Goal: Transaction & Acquisition: Subscribe to service/newsletter

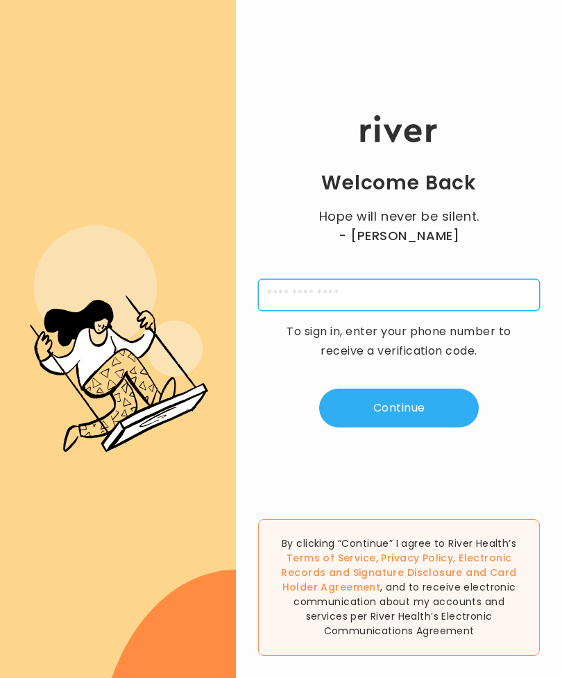
click at [435, 301] on input "tel" at bounding box center [399, 295] width 282 height 32
type input "**********"
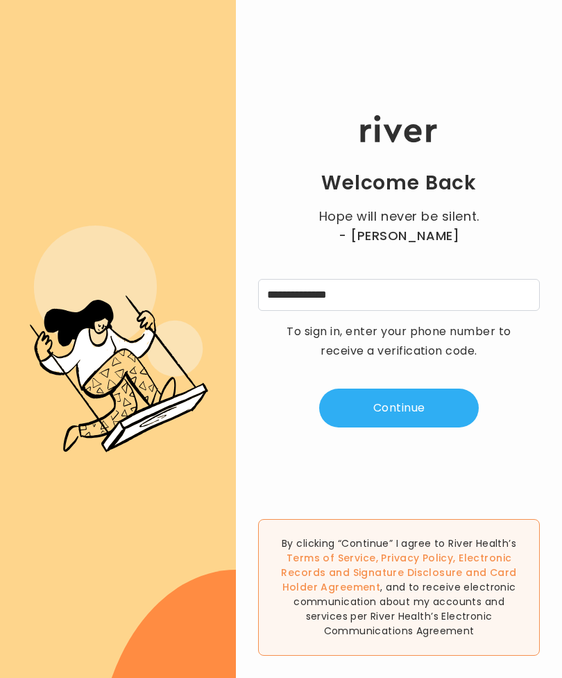
click at [446, 410] on button "Continue" at bounding box center [399, 408] width 160 height 39
click at [327, 308] on input "tel" at bounding box center [330, 295] width 32 height 32
type input "*"
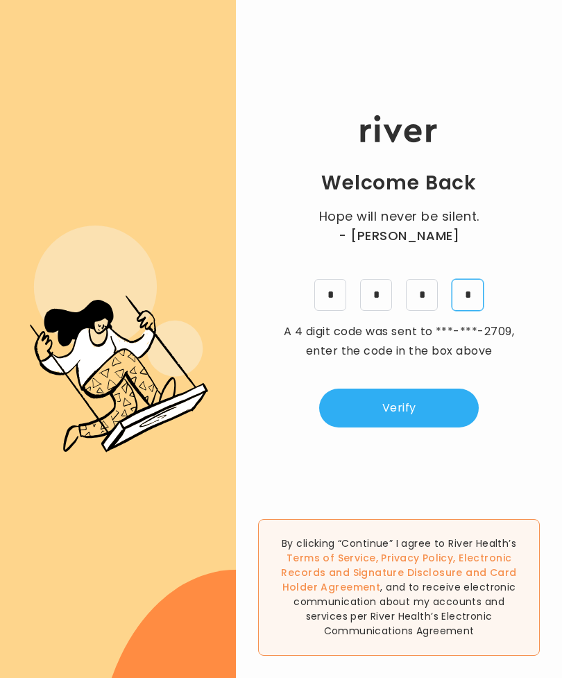
type input "*"
click at [417, 419] on button "Verify" at bounding box center [399, 408] width 160 height 39
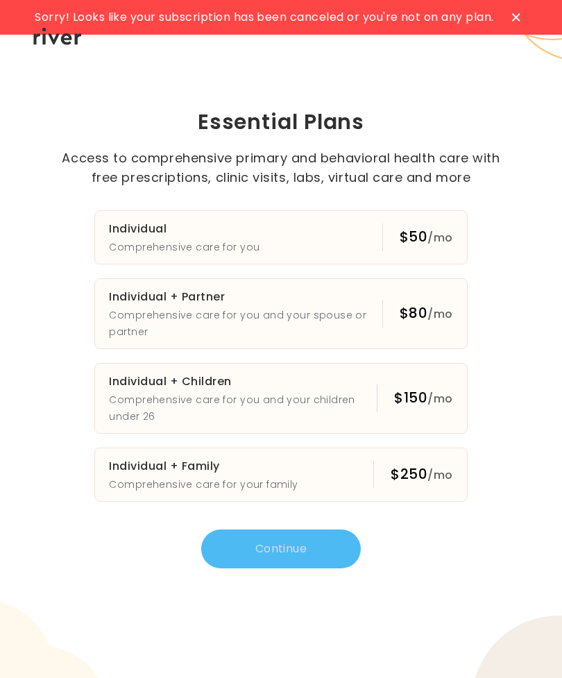
click at [372, 235] on button "Individual Comprehensive care for you $50 /mo" at bounding box center [280, 237] width 373 height 54
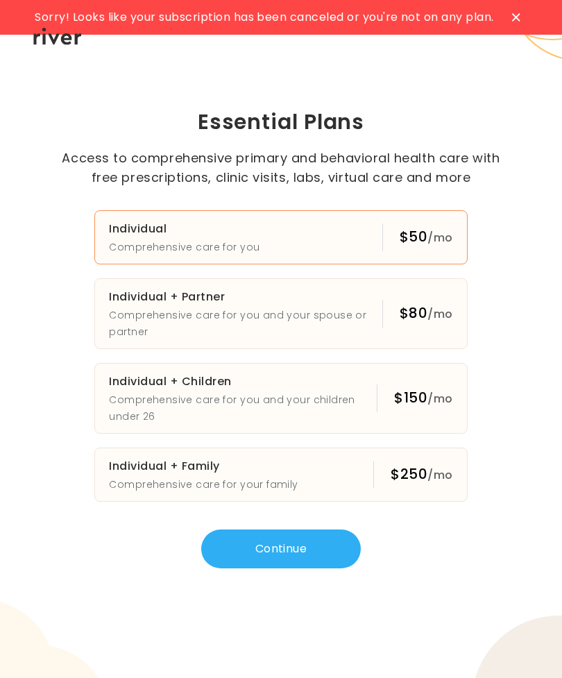
click at [519, 17] on icon at bounding box center [516, 17] width 8 height 8
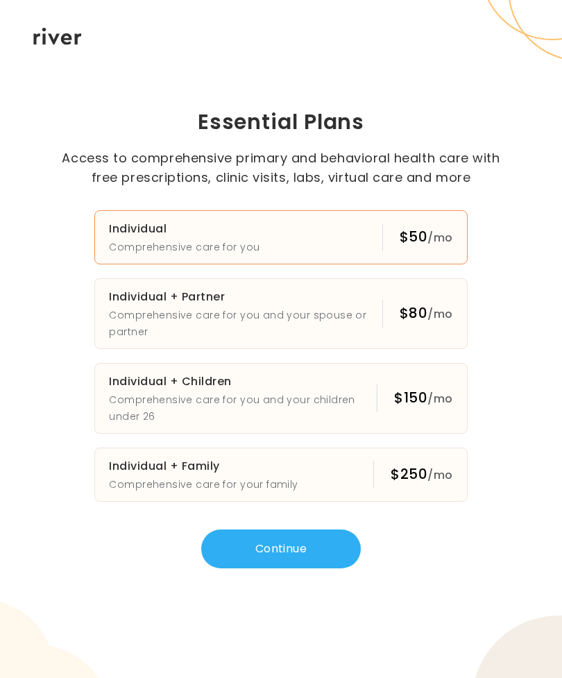
click at [339, 553] on button "Continue" at bounding box center [281, 549] width 160 height 39
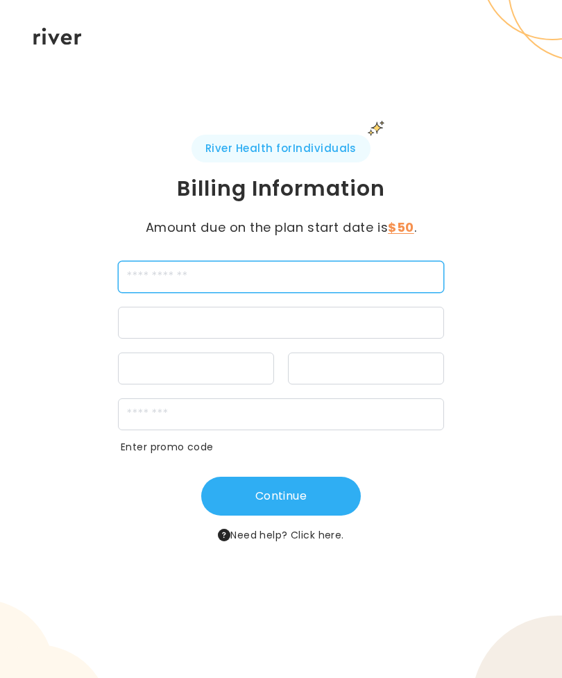
click at [395, 278] on input "cardName" at bounding box center [281, 277] width 326 height 32
click at [261, 276] on input "cardName" at bounding box center [281, 277] width 326 height 32
type input "**********"
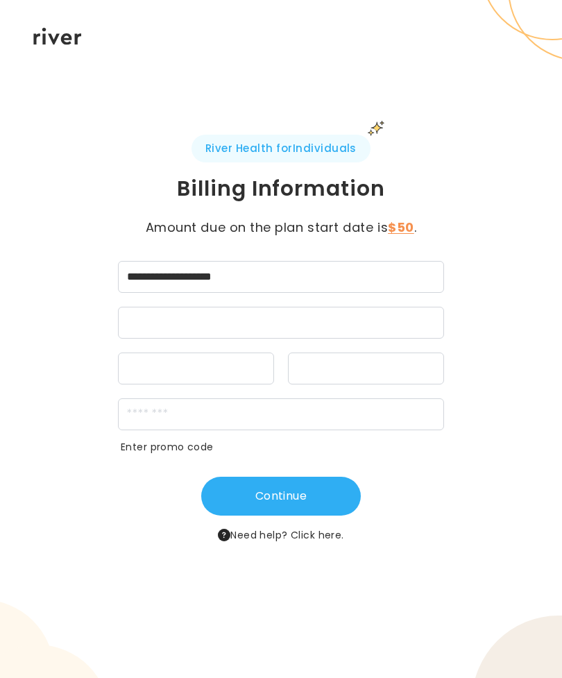
click at [146, 316] on div at bounding box center [281, 323] width 326 height 32
click at [142, 310] on div at bounding box center [281, 323] width 326 height 32
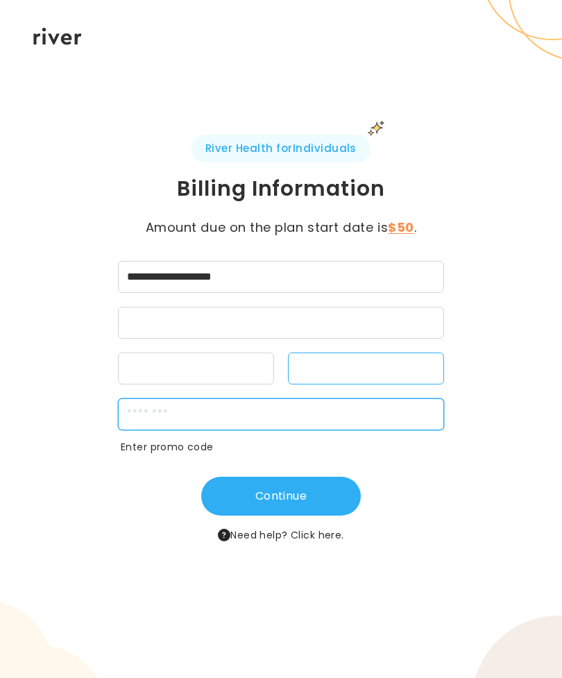
click at [285, 408] on input "zipCode" at bounding box center [281, 414] width 326 height 32
type input "*****"
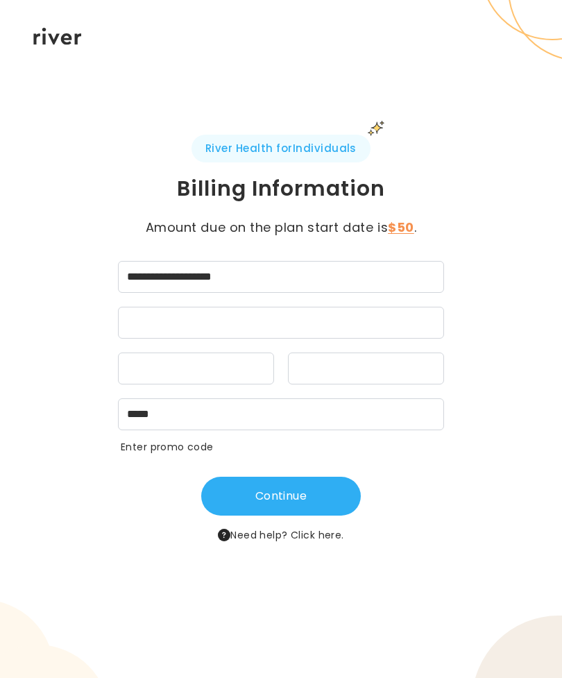
click at [333, 494] on button "Continue" at bounding box center [281, 496] width 160 height 39
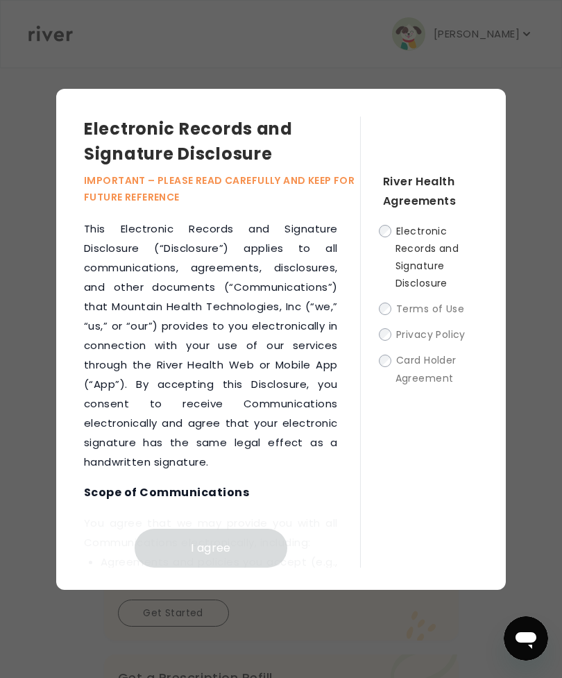
click at [393, 246] on label "Electronic Records and Signature Disclosure" at bounding box center [430, 257] width 95 height 70
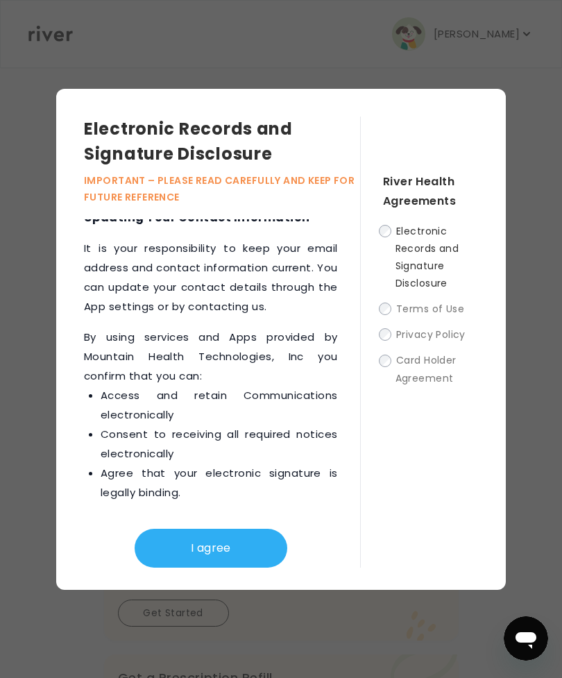
scroll to position [1193, 0]
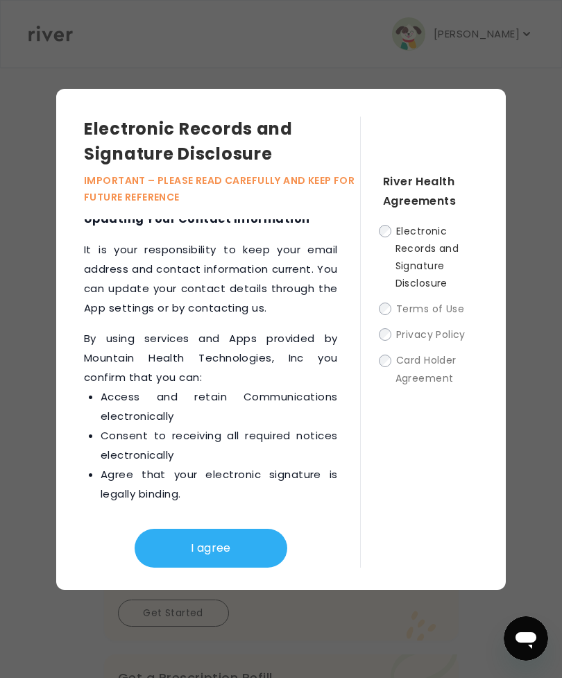
click at [242, 564] on button "I agree" at bounding box center [211, 548] width 153 height 39
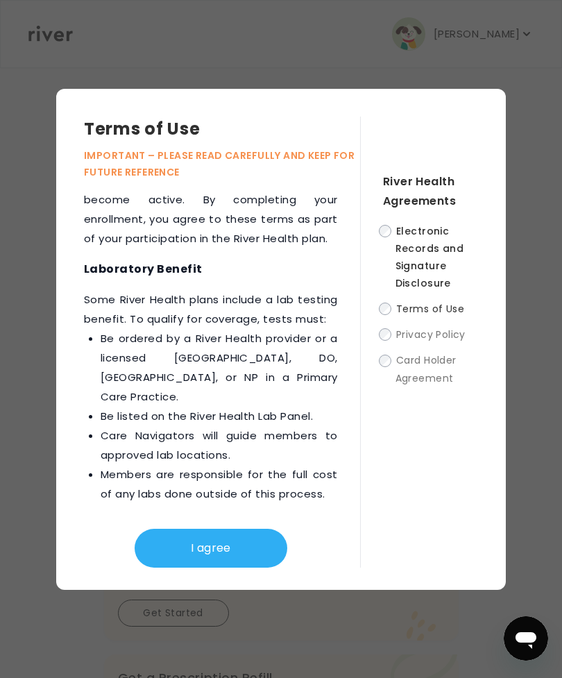
scroll to position [3669, 0]
click at [238, 568] on button "I agree" at bounding box center [211, 548] width 153 height 39
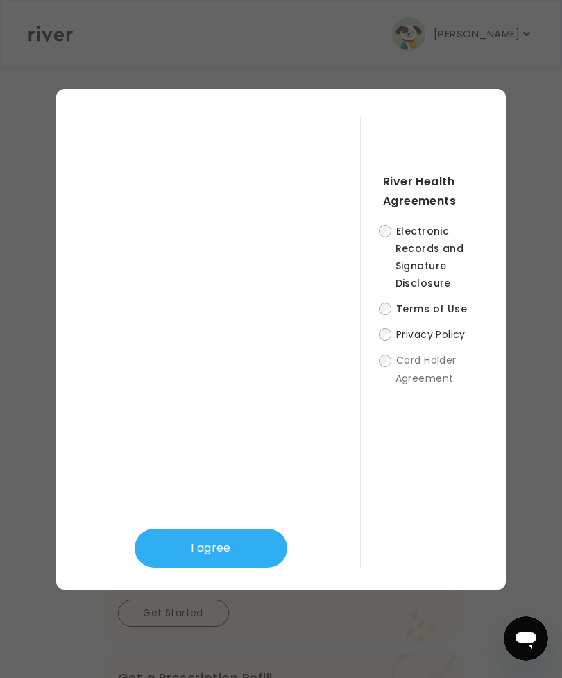
click at [234, 566] on button "I agree" at bounding box center [211, 548] width 153 height 39
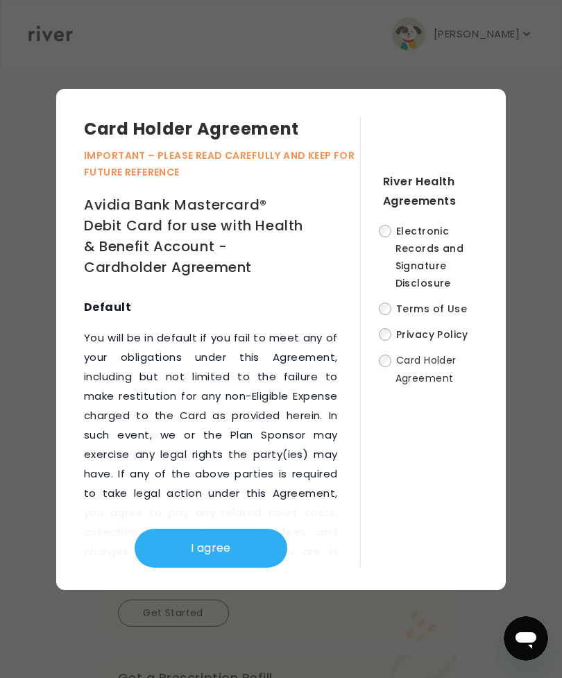
scroll to position [13169, 0]
click at [240, 568] on button "I agree" at bounding box center [211, 548] width 153 height 39
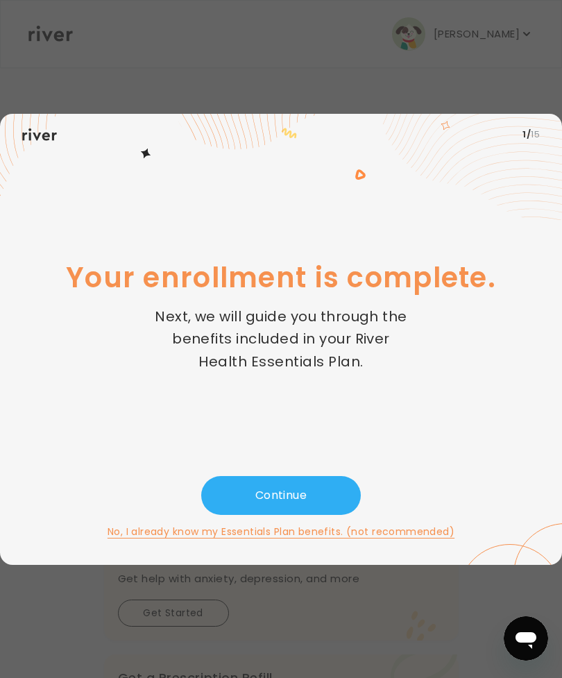
click at [317, 515] on button "Continue" at bounding box center [281, 495] width 160 height 39
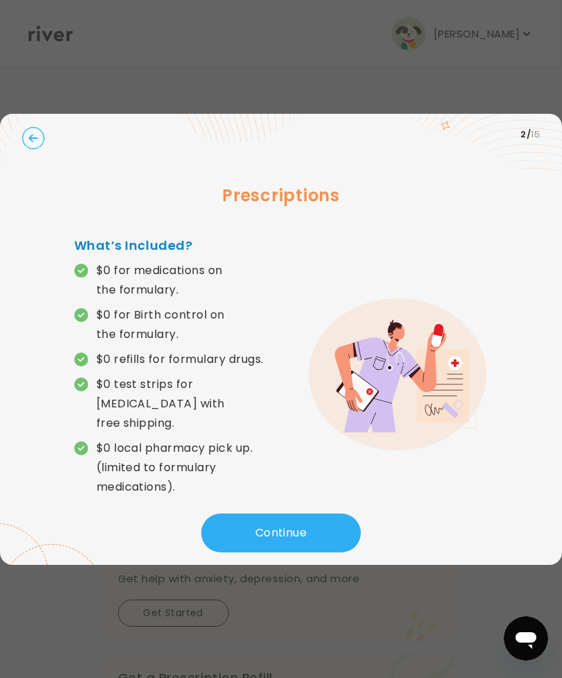
click at [340, 530] on button "Continue" at bounding box center [281, 533] width 160 height 39
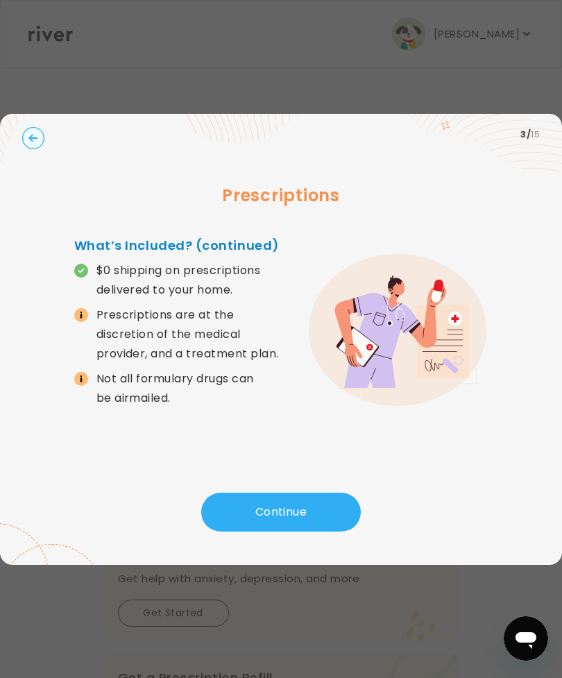
click at [337, 528] on button "Continue" at bounding box center [281, 512] width 160 height 39
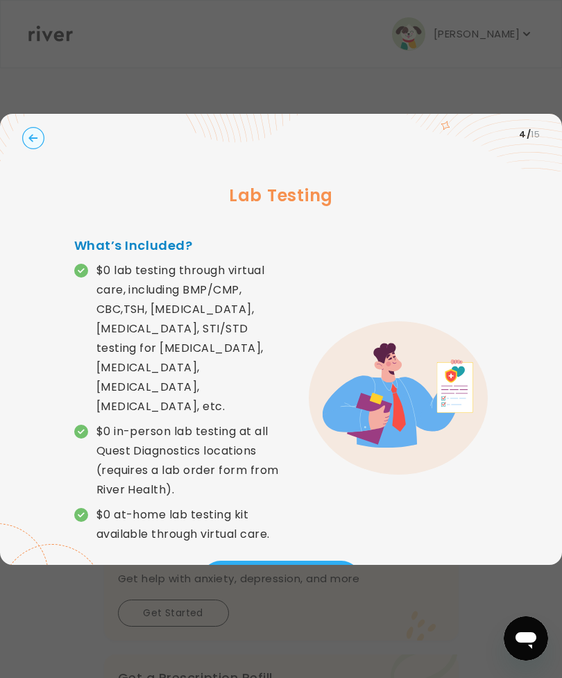
click at [323, 561] on button "Continue" at bounding box center [281, 580] width 160 height 39
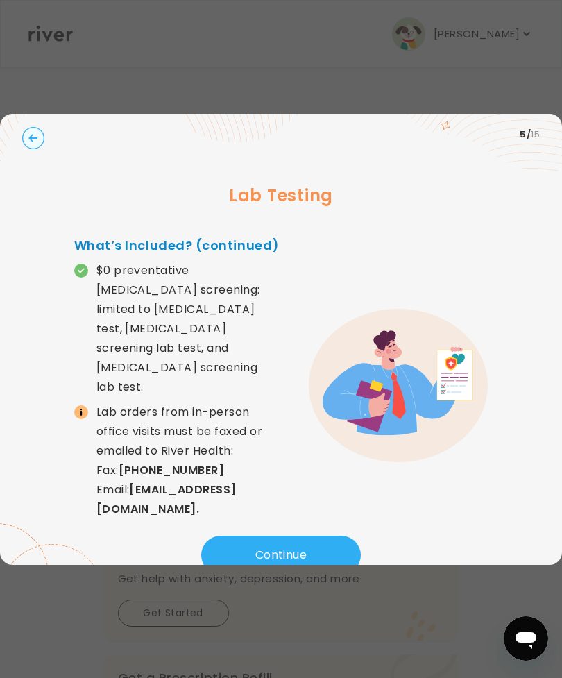
click at [336, 539] on button "Continue" at bounding box center [281, 555] width 160 height 39
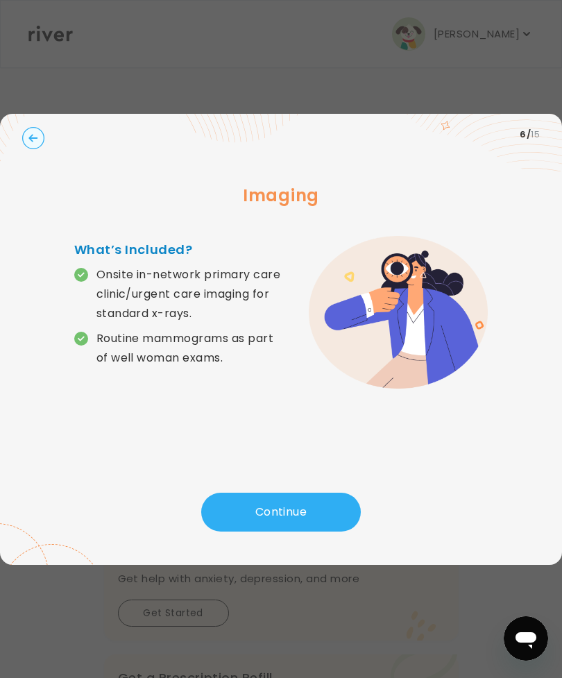
click at [328, 532] on button "Continue" at bounding box center [281, 512] width 160 height 39
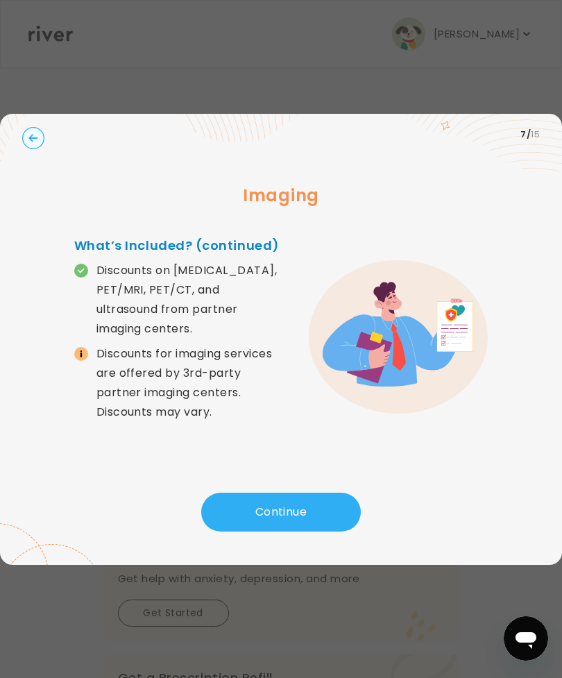
click at [323, 532] on button "Continue" at bounding box center [281, 512] width 160 height 39
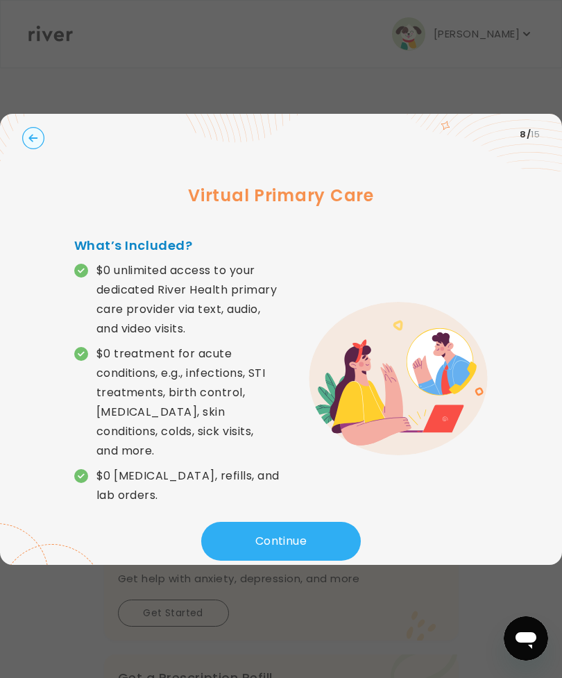
click at [324, 547] on button "Continue" at bounding box center [281, 541] width 160 height 39
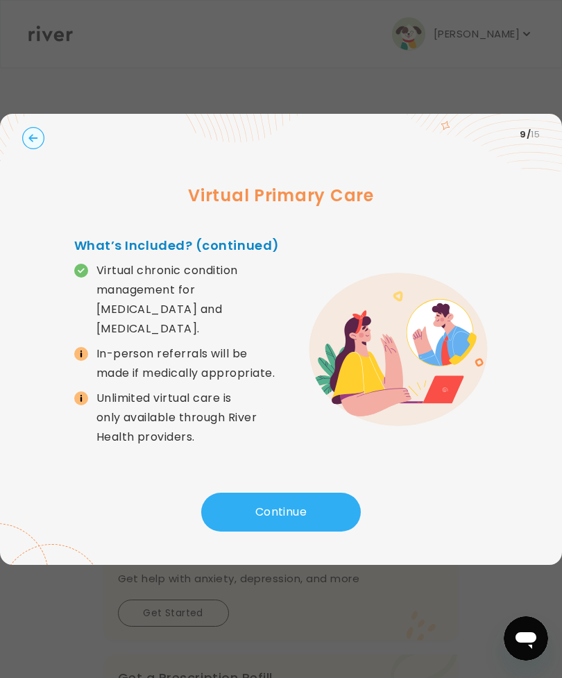
click at [341, 532] on button "Continue" at bounding box center [281, 512] width 160 height 39
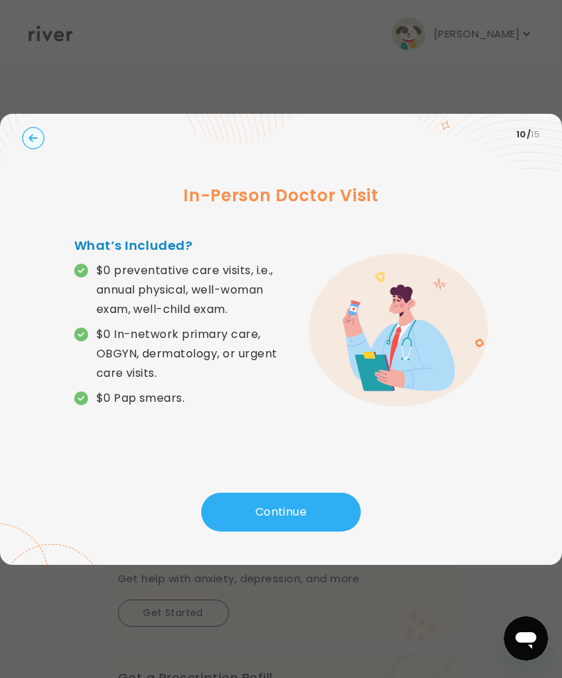
click at [339, 532] on button "Continue" at bounding box center [281, 512] width 160 height 39
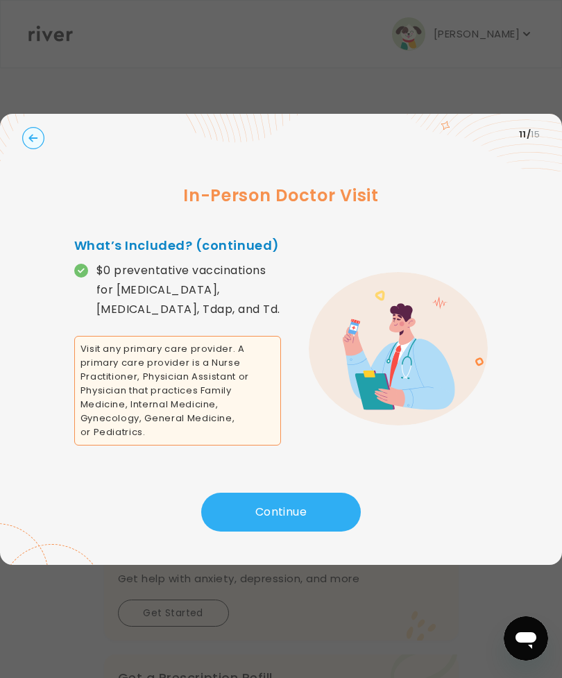
click at [339, 532] on button "Continue" at bounding box center [281, 512] width 160 height 39
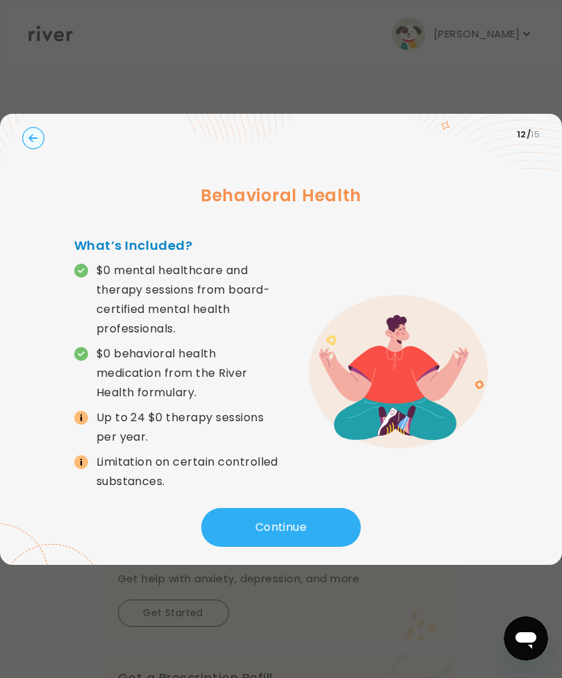
click at [31, 142] on icon "button" at bounding box center [32, 138] width 9 height 8
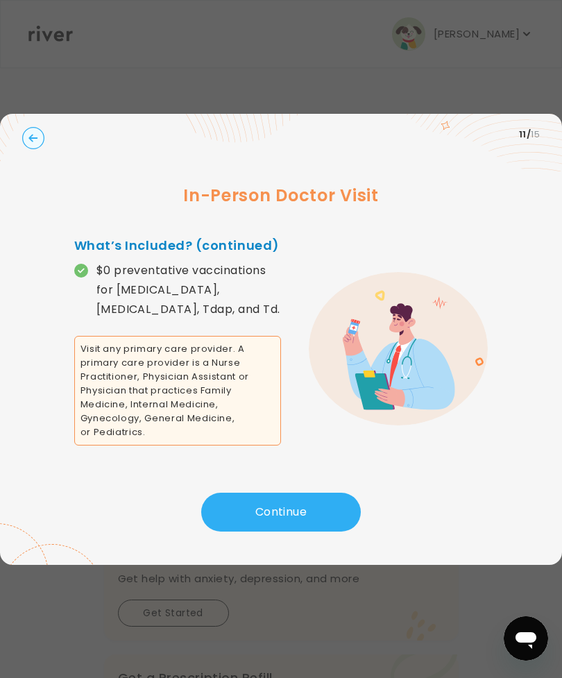
click at [330, 532] on button "Continue" at bounding box center [281, 512] width 160 height 39
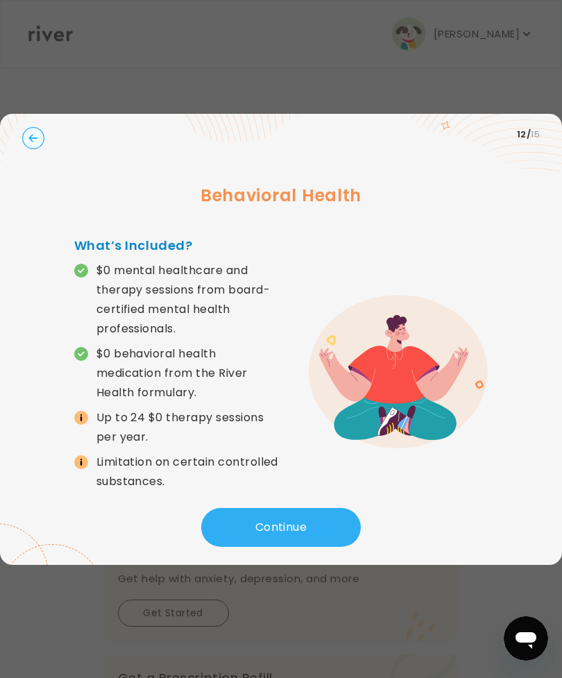
click at [76, 425] on span at bounding box center [81, 418] width 14 height 14
click at [86, 425] on span at bounding box center [81, 418] width 14 height 14
click at [341, 538] on button "Continue" at bounding box center [281, 527] width 160 height 39
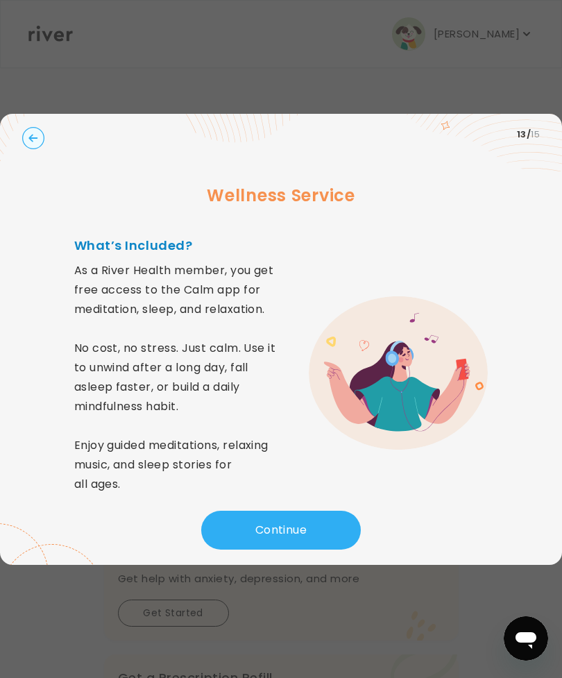
click at [331, 550] on button "Continue" at bounding box center [281, 530] width 160 height 39
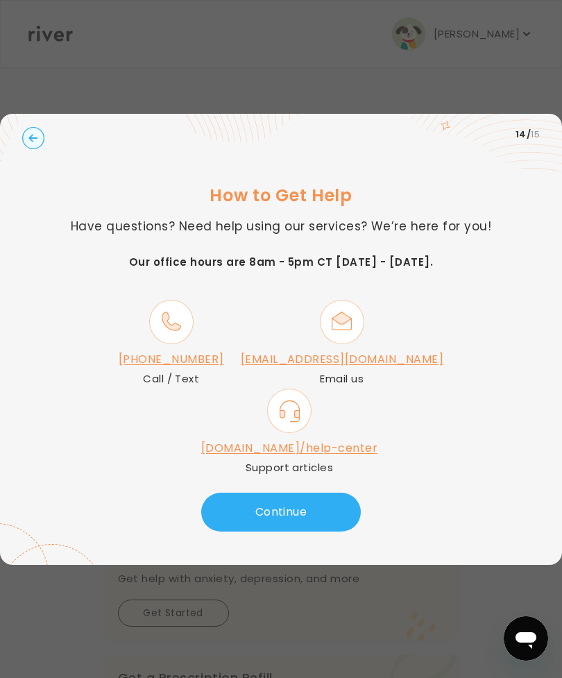
click at [244, 532] on button "Continue" at bounding box center [281, 512] width 160 height 39
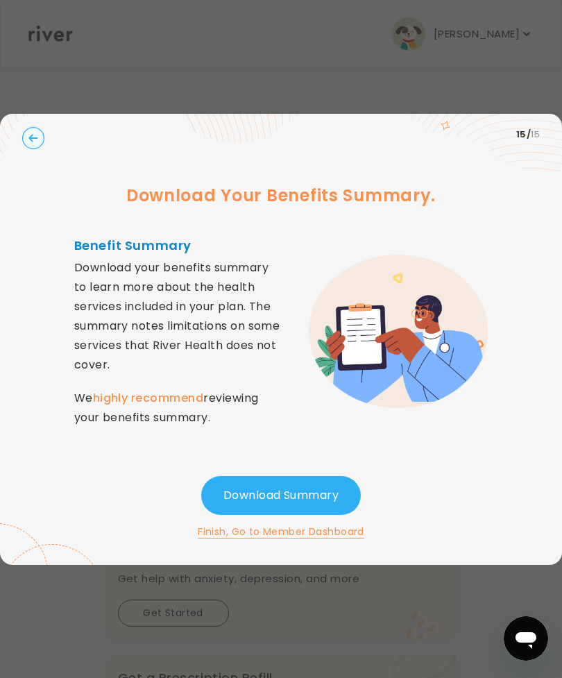
click at [327, 515] on button "Download Summary" at bounding box center [281, 495] width 160 height 39
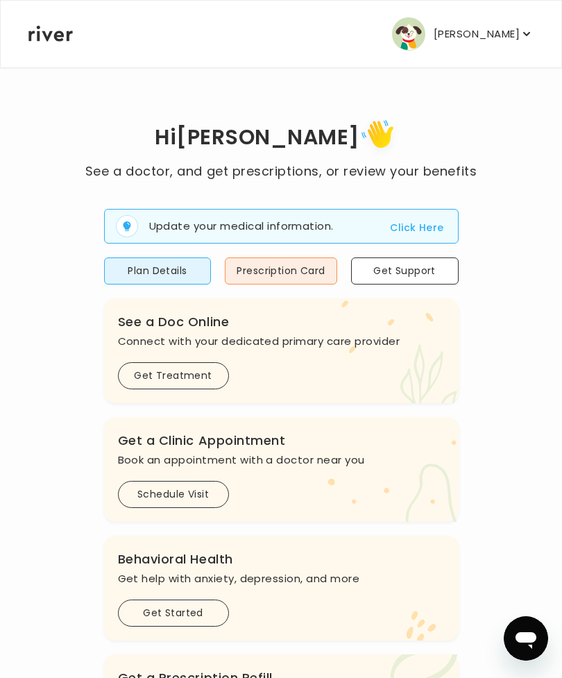
click at [525, 33] on icon "button" at bounding box center [526, 34] width 7 height 4
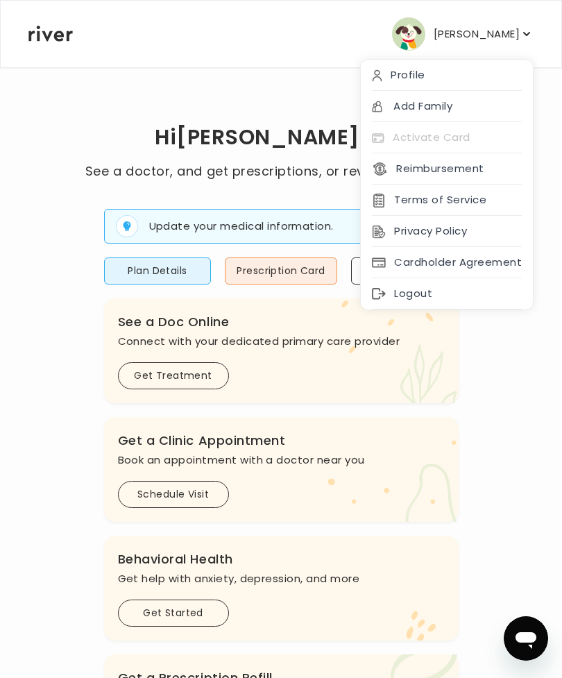
click at [516, 28] on p "[PERSON_NAME]" at bounding box center [477, 33] width 86 height 19
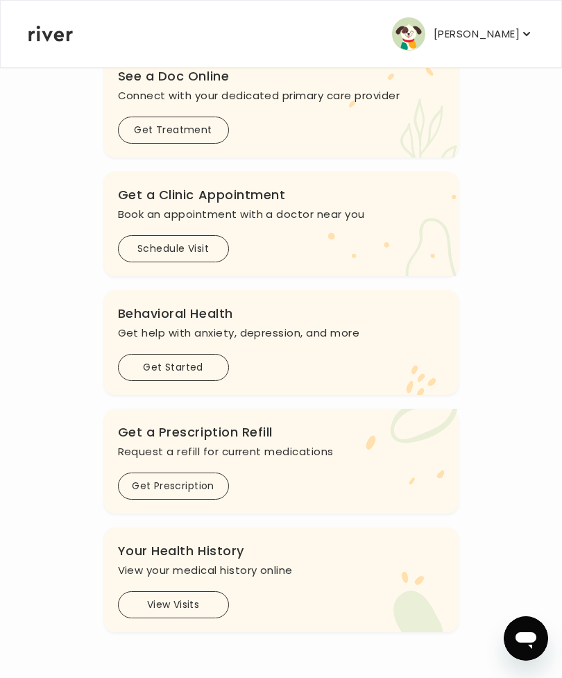
scroll to position [245, 0]
click at [218, 242] on button "Schedule Visit" at bounding box center [173, 249] width 111 height 27
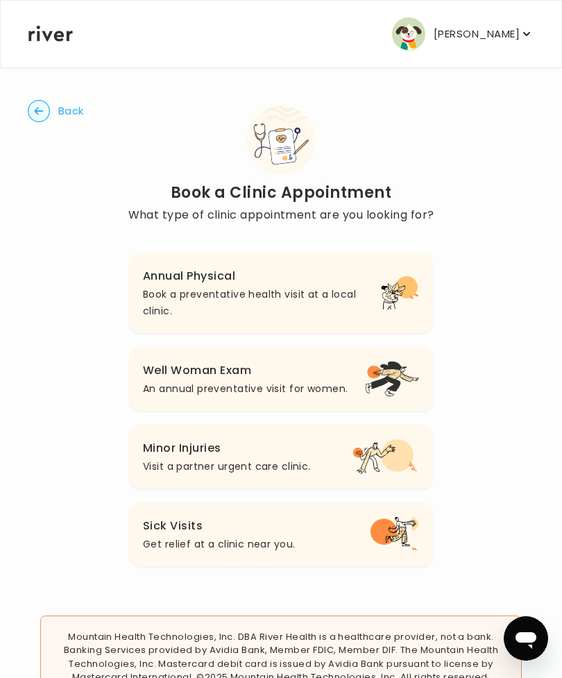
click at [352, 372] on button "Well Woman Exam An annual preventative visit for women." at bounding box center [281, 379] width 304 height 64
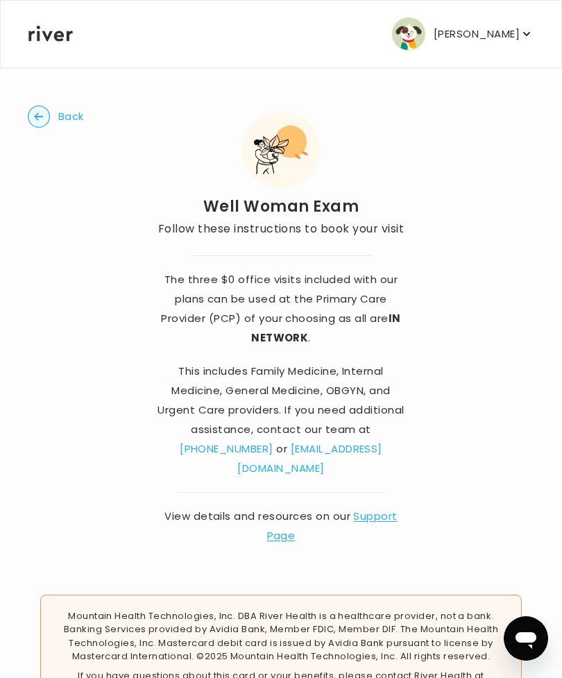
click at [28, 107] on icon "button" at bounding box center [39, 117] width 22 height 22
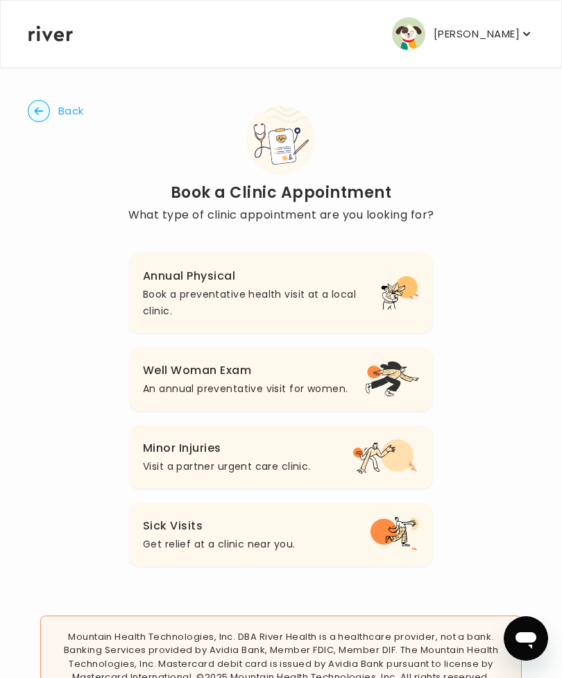
click at [40, 115] on circle "button" at bounding box center [39, 112] width 22 height 22
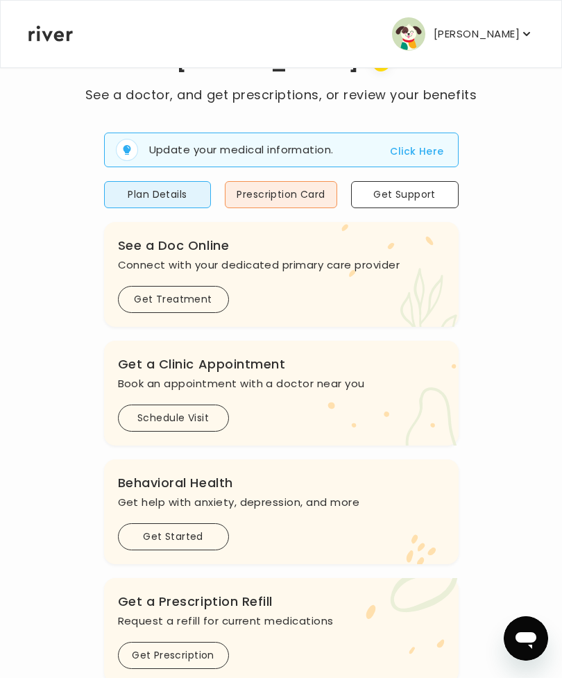
scroll to position [53, 0]
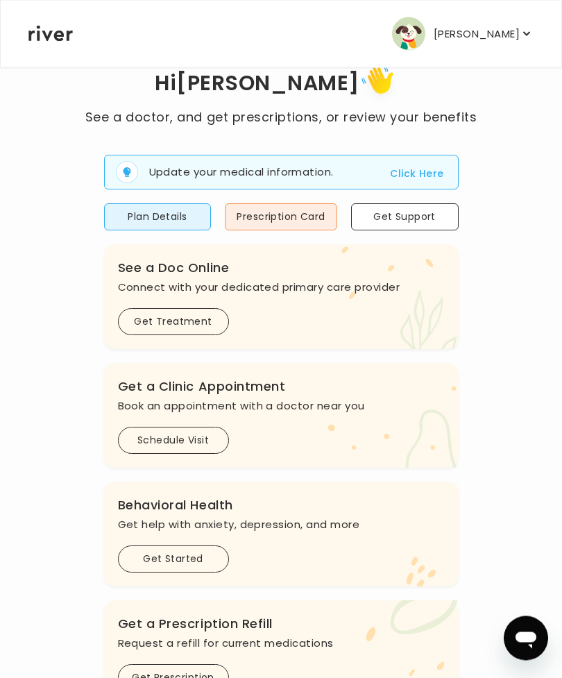
click at [310, 226] on button "Prescription Card" at bounding box center [281, 217] width 112 height 27
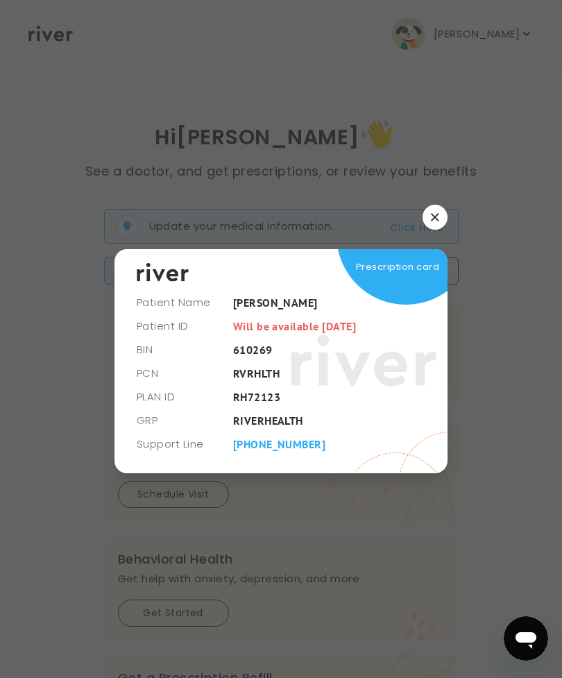
click at [428, 230] on button "button" at bounding box center [435, 217] width 25 height 25
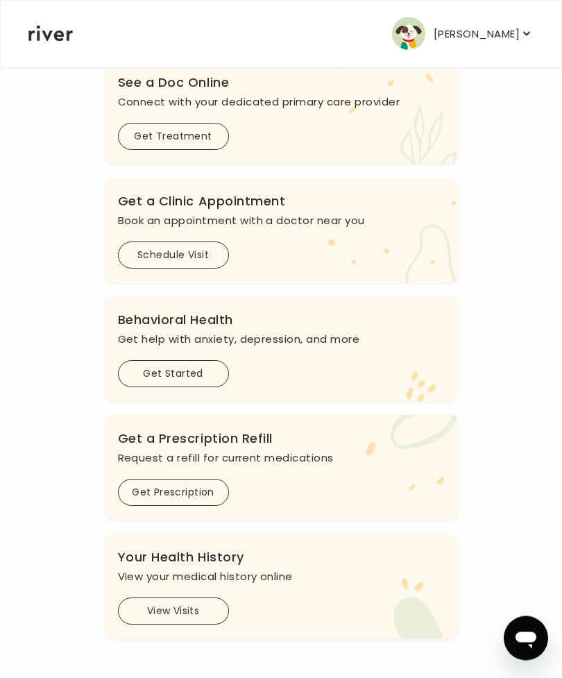
scroll to position [239, 0]
click at [158, 260] on button "Schedule Visit" at bounding box center [173, 255] width 111 height 27
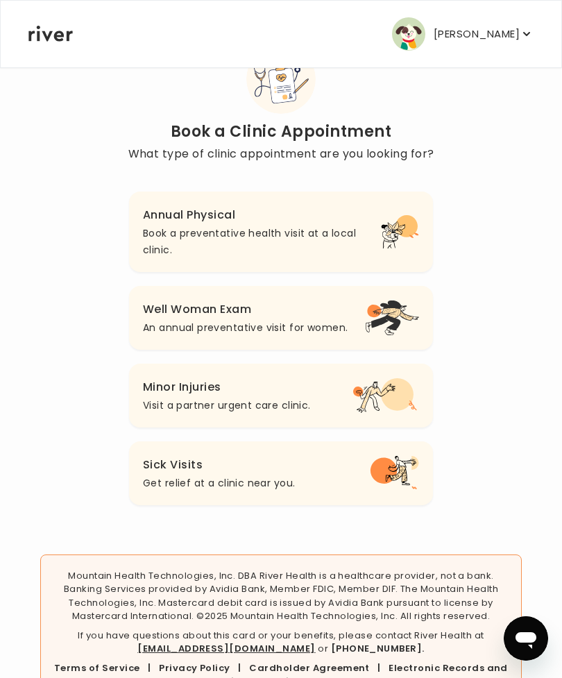
click at [371, 317] on icon "button" at bounding box center [374, 311] width 14 height 12
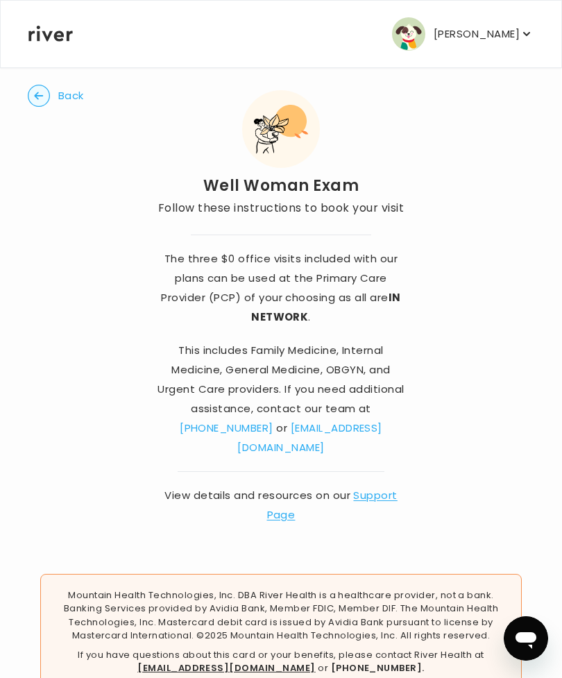
click at [378, 488] on link "Support Page" at bounding box center [332, 505] width 131 height 34
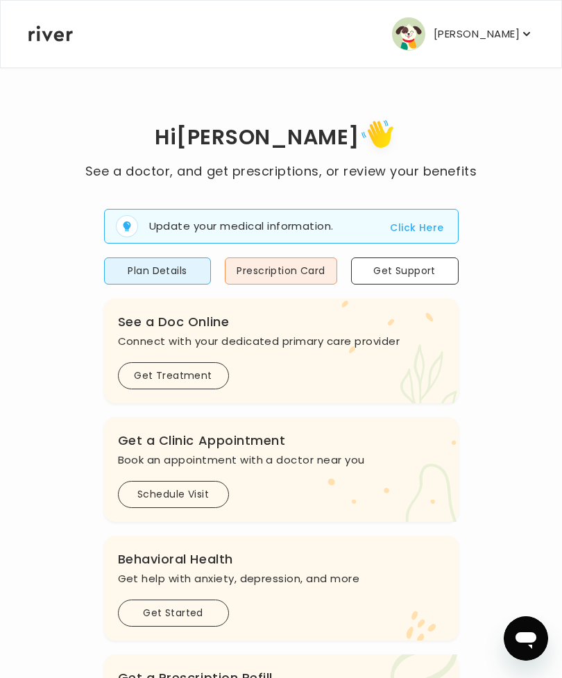
click at [201, 495] on button "Schedule Visit" at bounding box center [173, 494] width 111 height 27
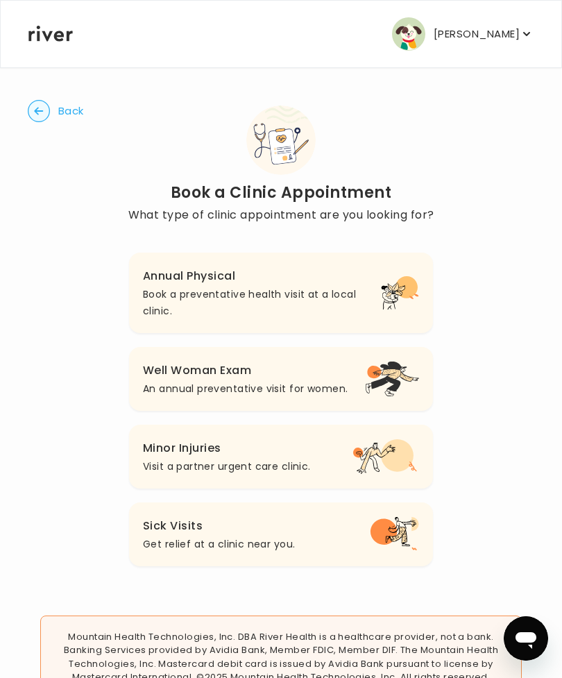
click at [369, 287] on p "Book a preventative health visit at a local clinic." at bounding box center [262, 302] width 238 height 33
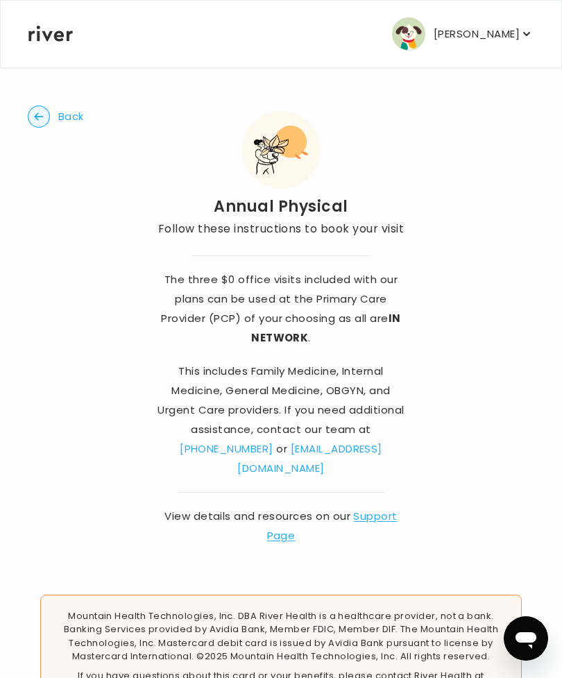
click at [523, 29] on icon "button" at bounding box center [527, 34] width 14 height 14
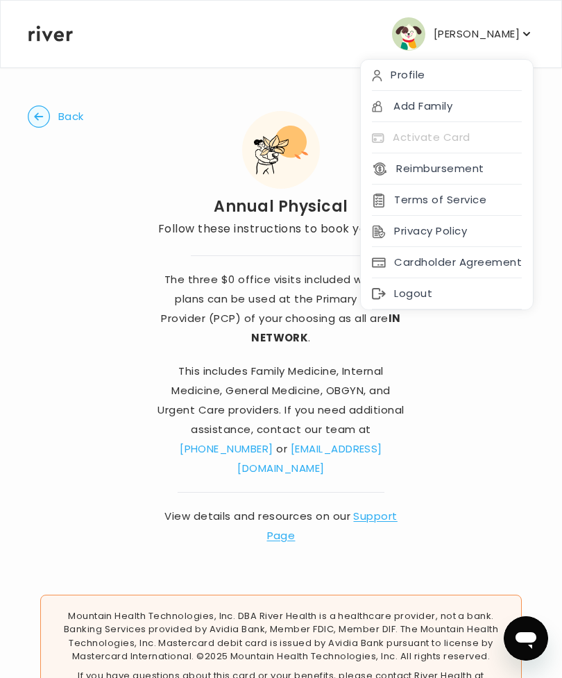
click at [484, 78] on div "Profile" at bounding box center [447, 75] width 172 height 31
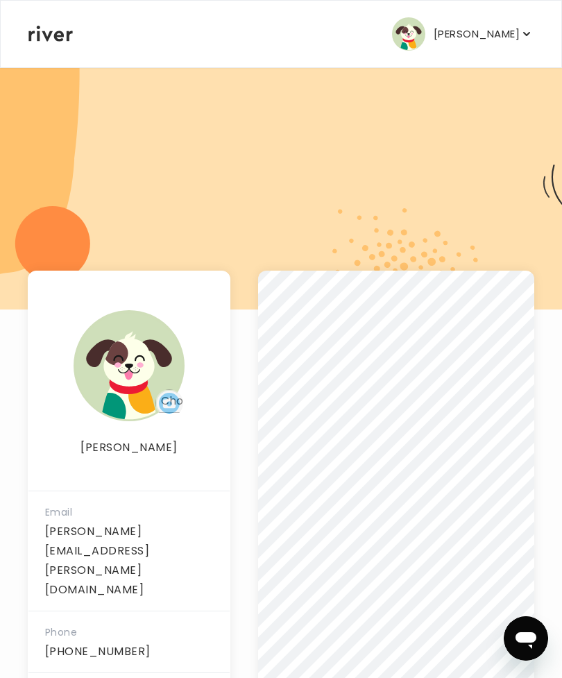
click at [521, 42] on button "[PERSON_NAME]" at bounding box center [463, 33] width 142 height 33
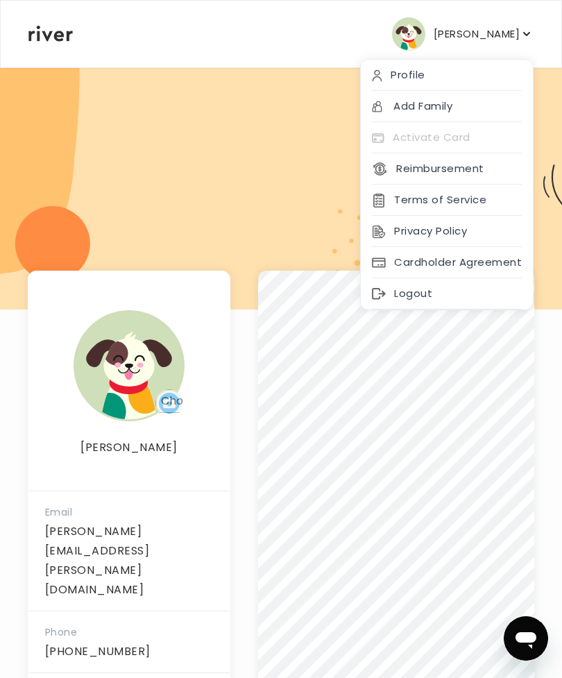
click at [322, 164] on div at bounding box center [281, 188] width 562 height 243
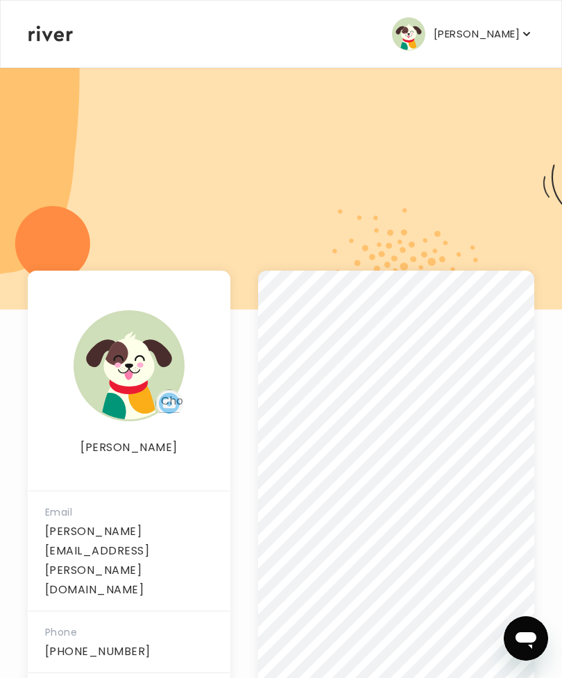
click at [56, 40] on icon at bounding box center [50, 34] width 44 height 16
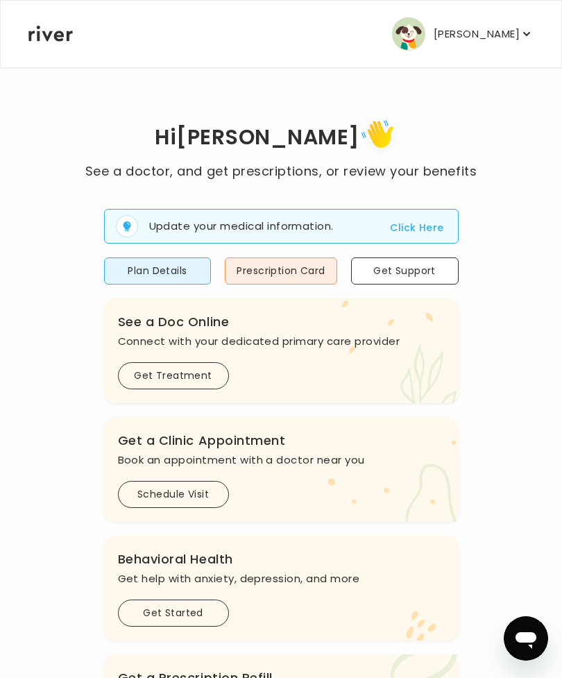
click at [51, 33] on icon at bounding box center [50, 34] width 44 height 16
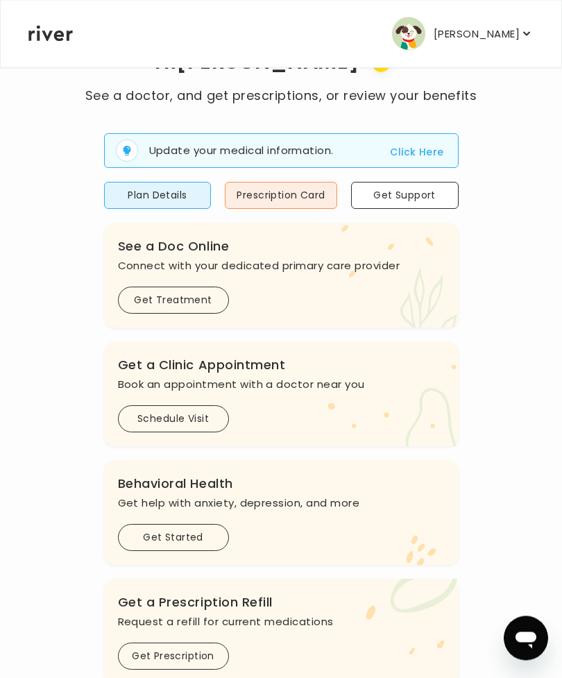
scroll to position [70, 0]
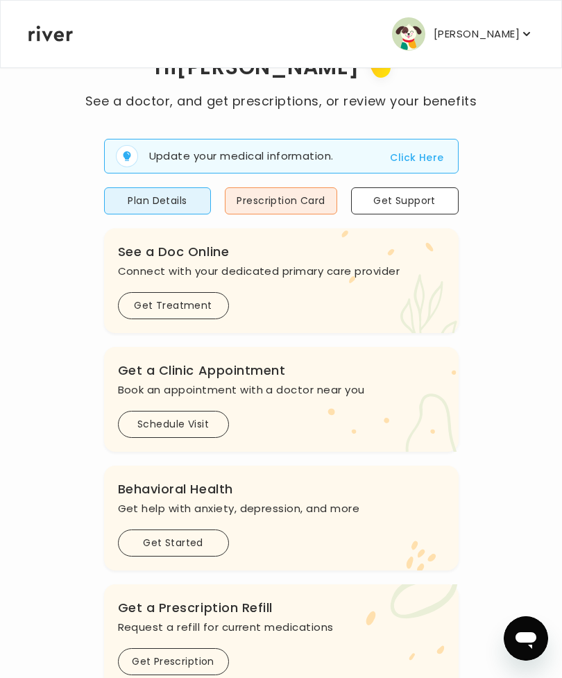
click at [145, 299] on button "Get Treatment" at bounding box center [173, 305] width 111 height 27
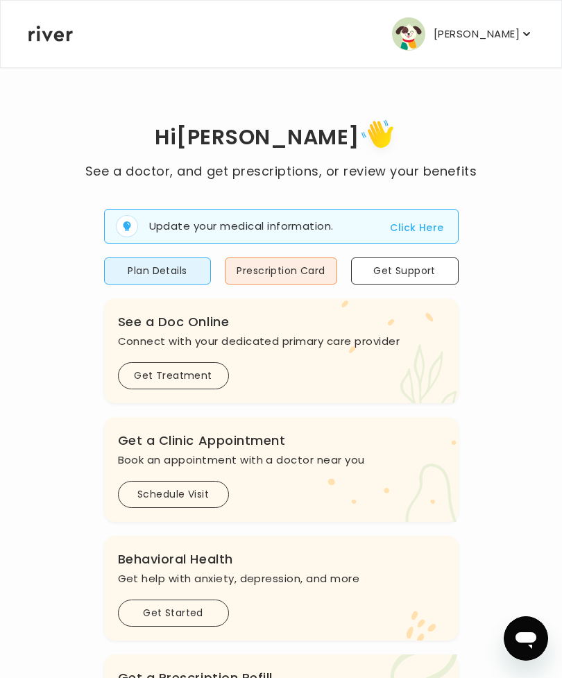
scroll to position [70, 0]
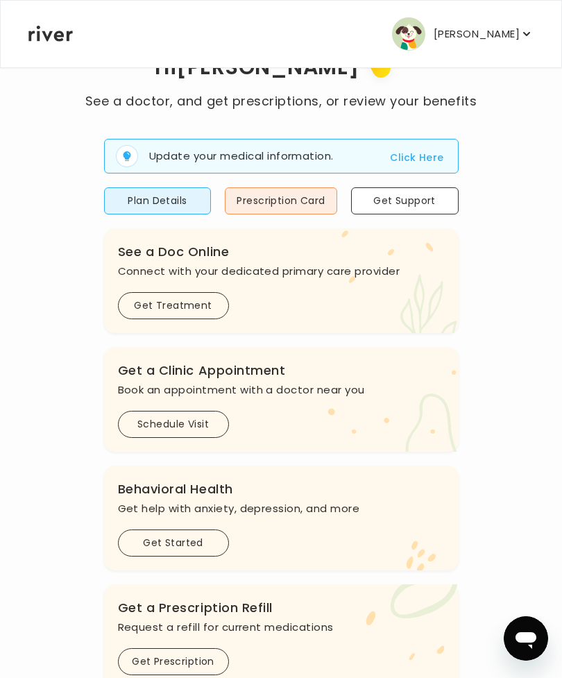
click at [145, 426] on button "Schedule Visit" at bounding box center [173, 424] width 111 height 27
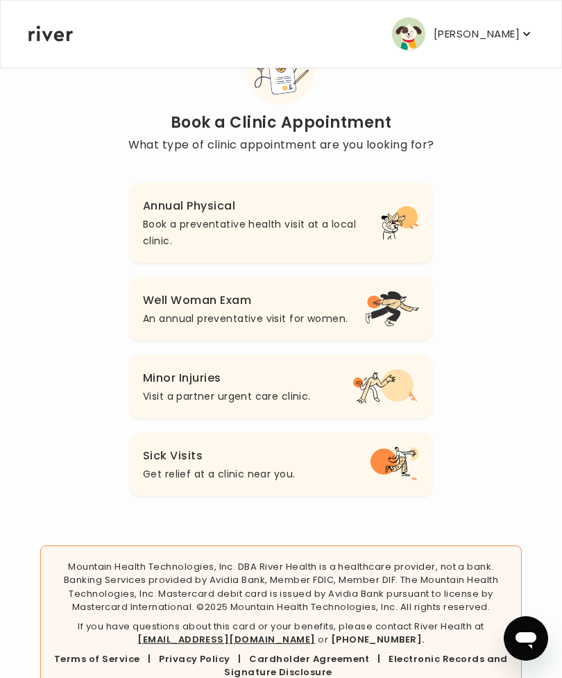
click at [179, 466] on p "Get relief at a clinic near you." at bounding box center [219, 474] width 152 height 17
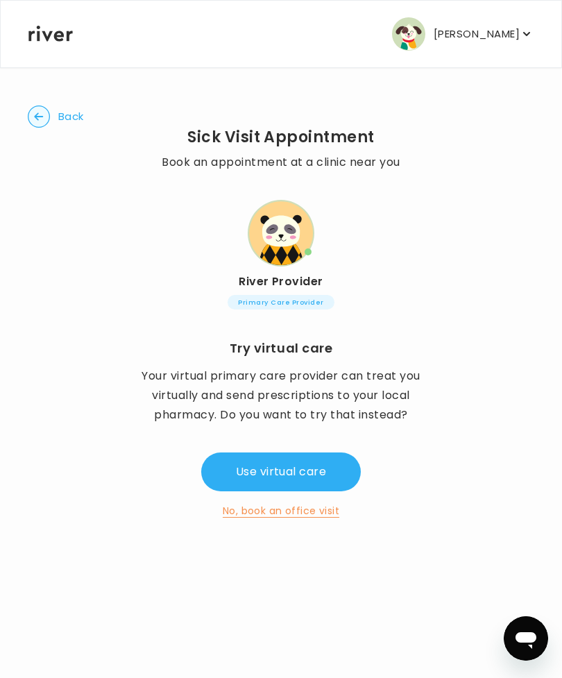
click at [304, 518] on button "No, book an office visit" at bounding box center [281, 511] width 117 height 17
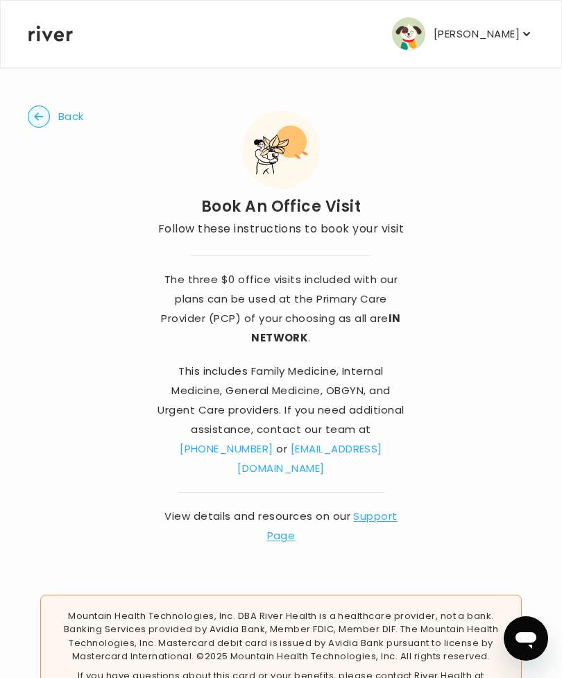
click at [49, 116] on circle "button" at bounding box center [39, 117] width 22 height 22
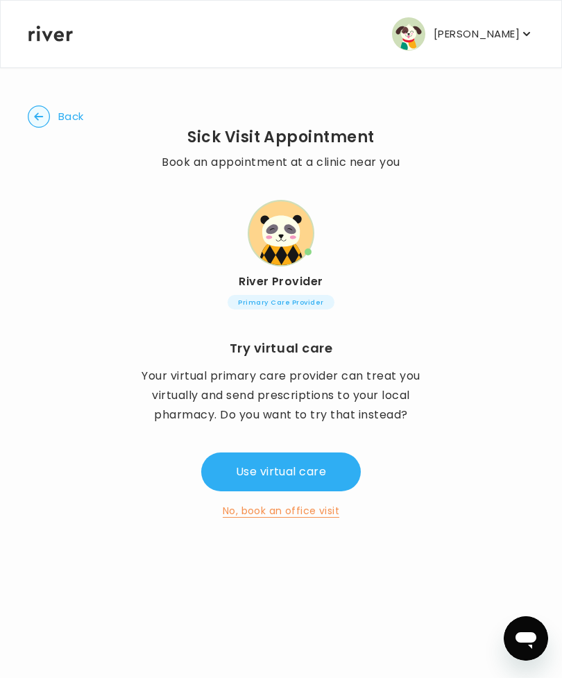
click at [38, 118] on circle "button" at bounding box center [39, 117] width 22 height 22
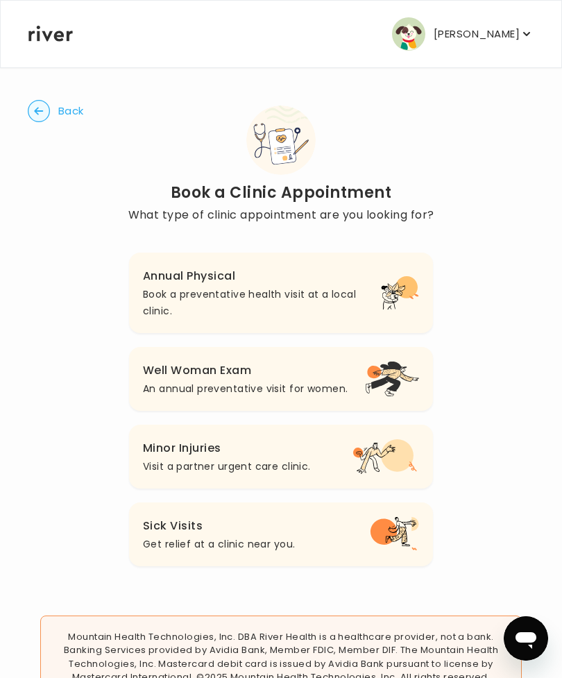
scroll to position [70, 0]
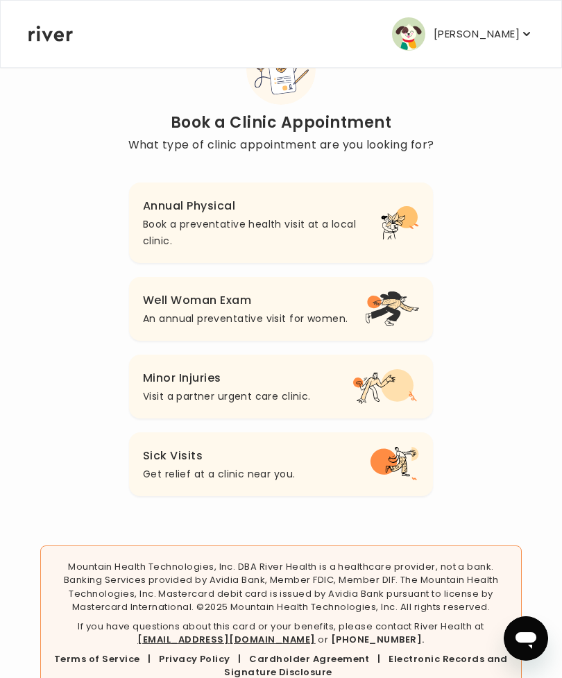
click at [187, 298] on h3 "Well Woman Exam" at bounding box center [245, 300] width 205 height 19
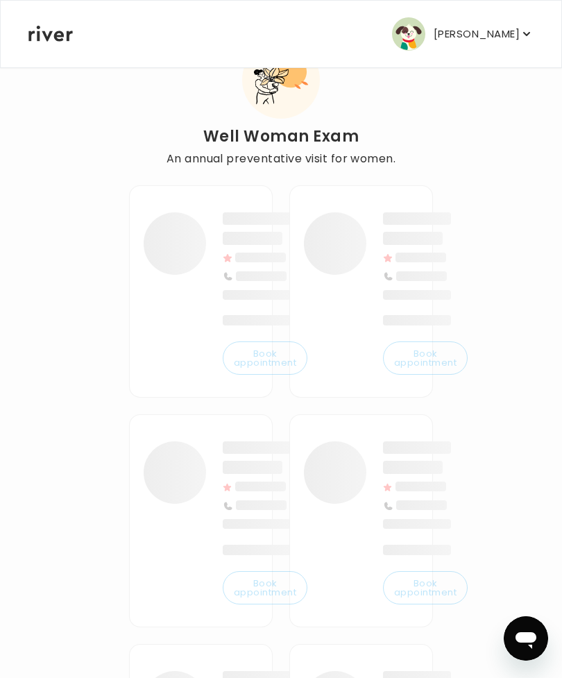
scroll to position [65, 0]
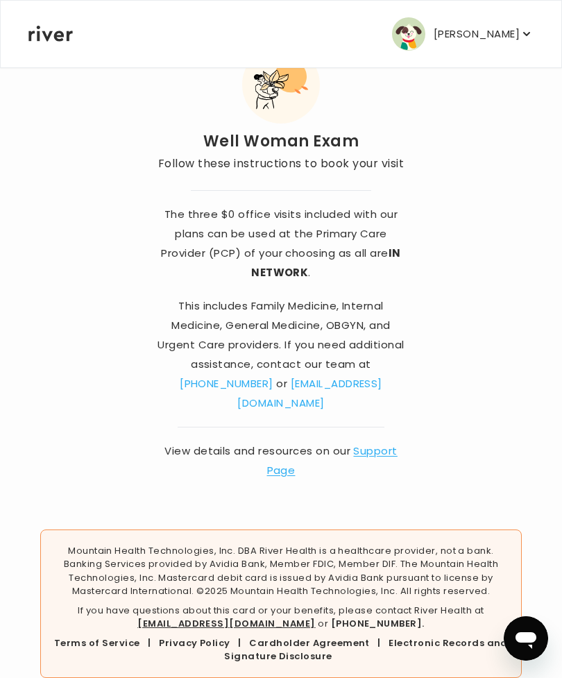
click at [396, 256] on strong "IN NETWORK" at bounding box center [326, 263] width 150 height 34
click at [396, 255] on strong "IN NETWORK" at bounding box center [326, 263] width 150 height 34
click at [297, 268] on strong "IN NETWORK" at bounding box center [326, 263] width 150 height 34
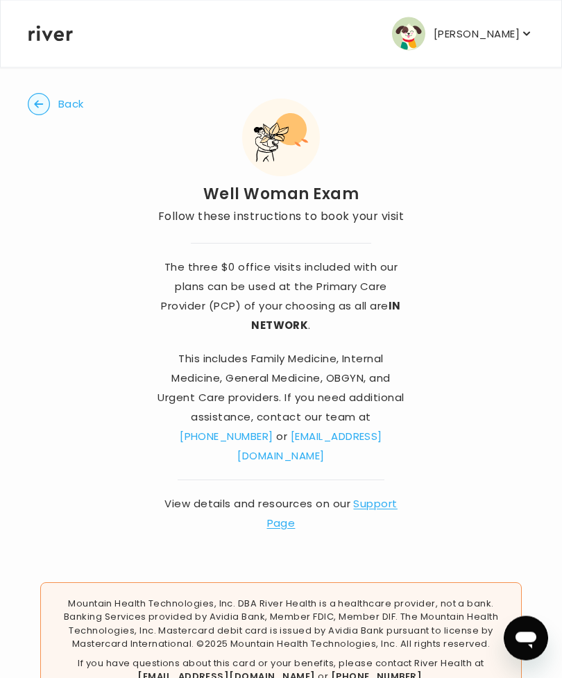
scroll to position [0, 0]
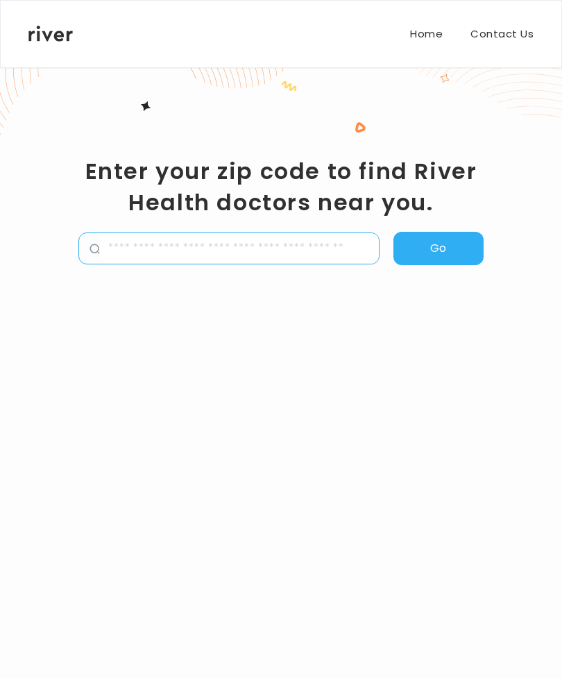
click at [333, 243] on input "zipCode" at bounding box center [239, 248] width 279 height 31
type input "*****"
click at [452, 242] on button "Go" at bounding box center [439, 248] width 90 height 33
select select "**"
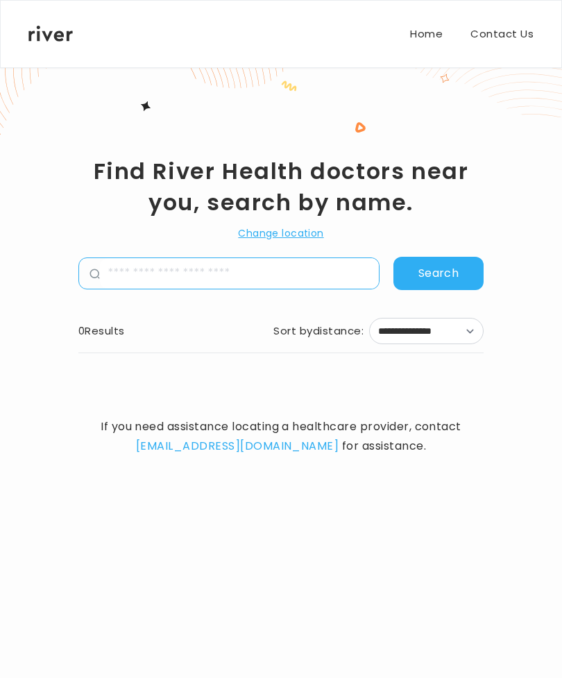
click at [300, 234] on button "Change location" at bounding box center [280, 233] width 85 height 17
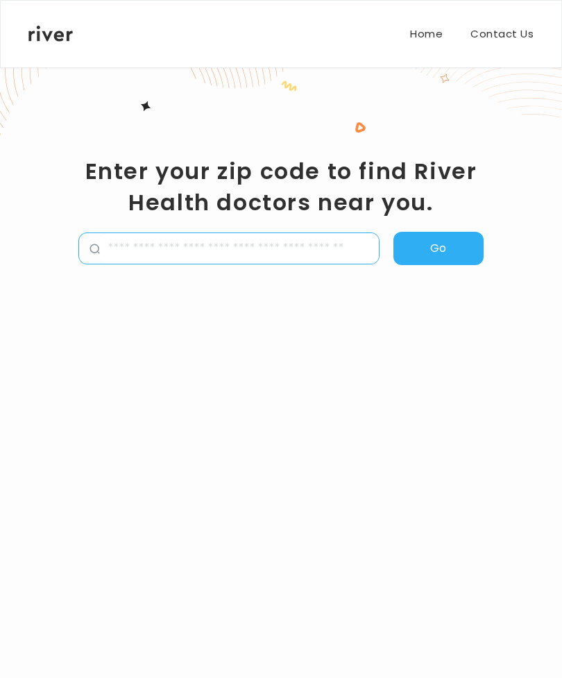
click at [318, 253] on input "zipCode" at bounding box center [239, 248] width 279 height 31
type input "*****"
click at [470, 264] on button "Go" at bounding box center [439, 248] width 90 height 33
select select "**"
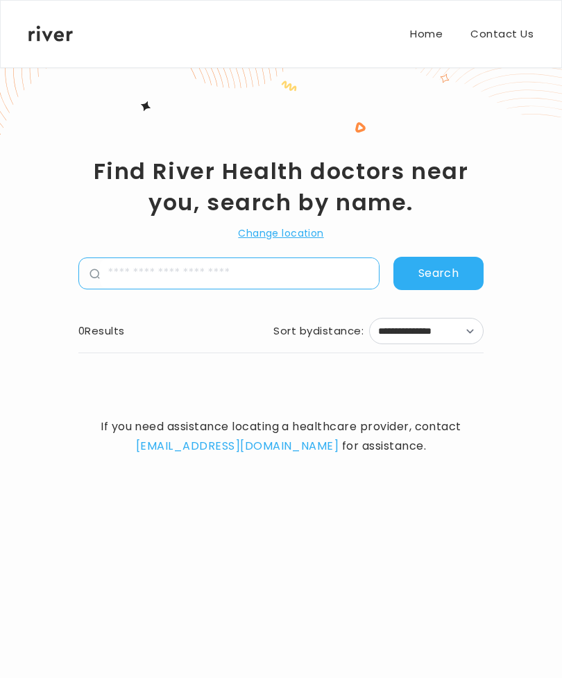
click at [427, 35] on link "Home" at bounding box center [426, 33] width 33 height 19
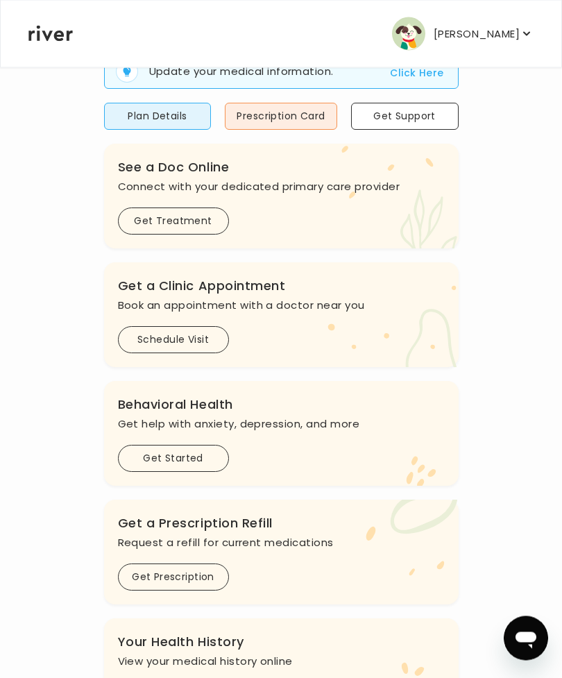
scroll to position [160, 0]
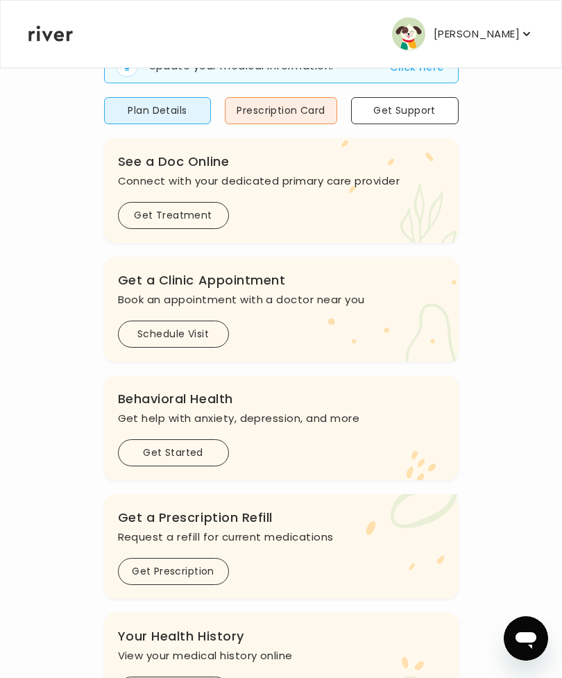
click at [158, 348] on button "Schedule Visit" at bounding box center [173, 334] width 111 height 27
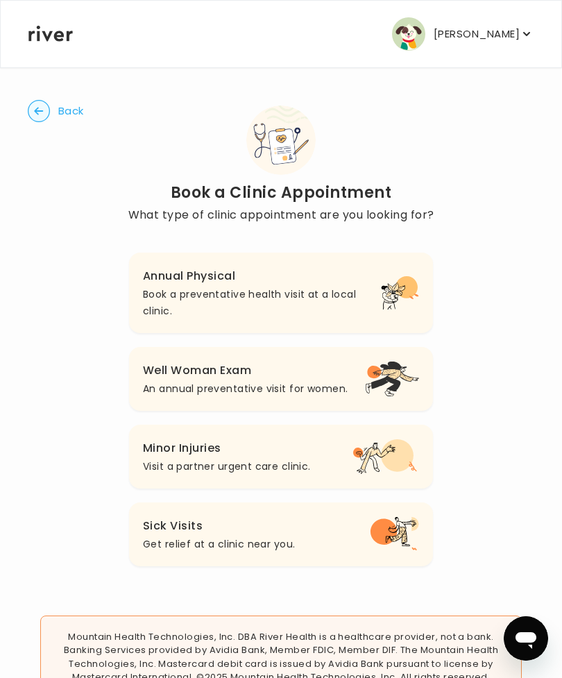
click at [339, 374] on h3 "Well Woman Exam" at bounding box center [245, 370] width 205 height 19
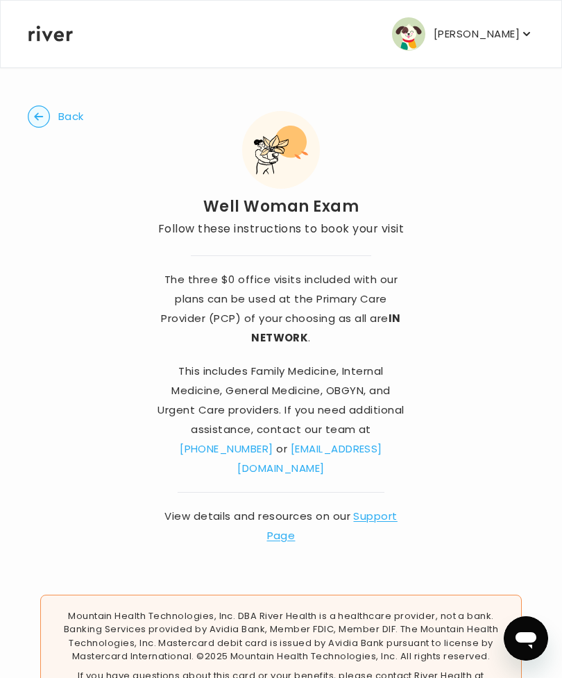
click at [512, 40] on p "[PERSON_NAME]" at bounding box center [477, 33] width 86 height 19
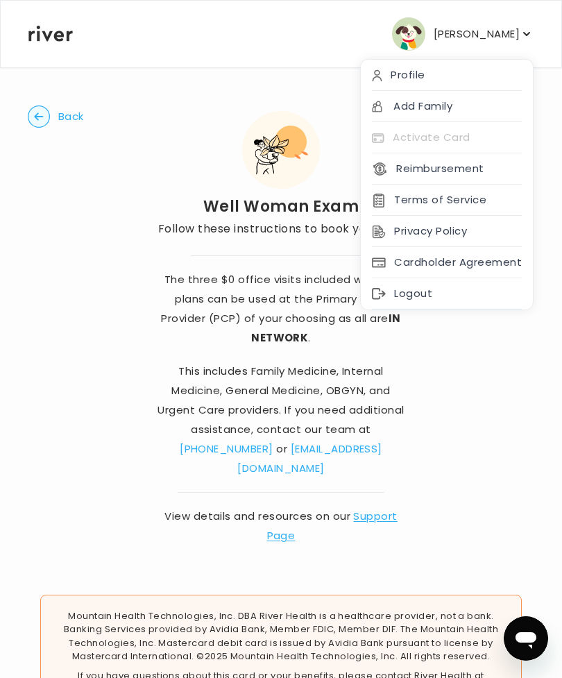
click at [510, 261] on div "Cardholder Agreement" at bounding box center [447, 262] width 172 height 31
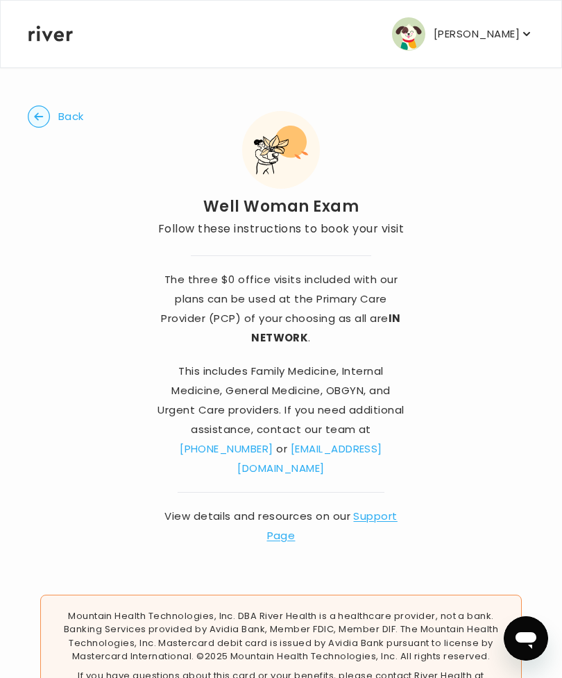
click at [500, 37] on p "[PERSON_NAME]" at bounding box center [477, 33] width 86 height 19
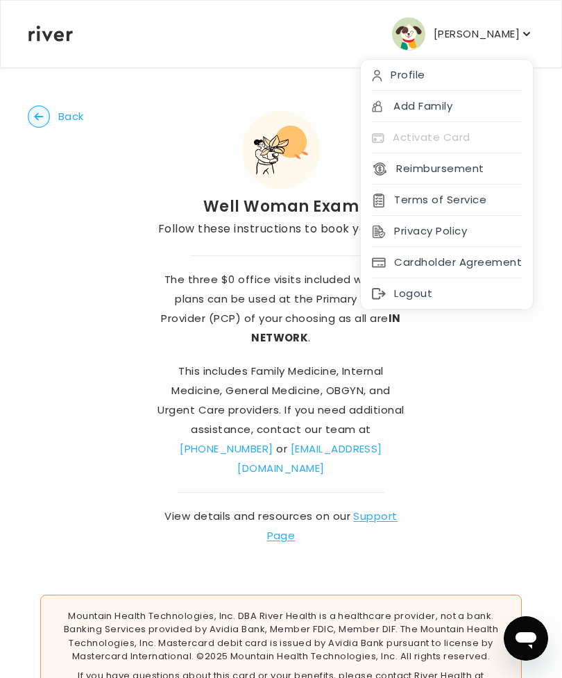
click at [458, 176] on button "Reimbursement" at bounding box center [428, 168] width 112 height 19
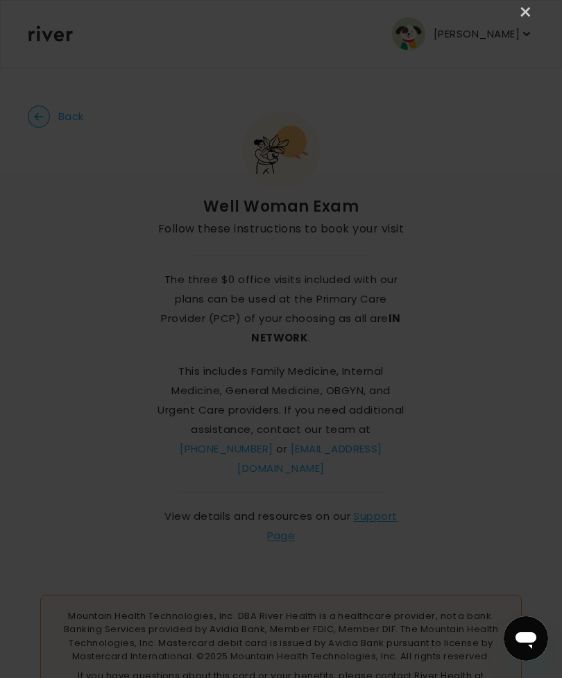
click at [523, 12] on link "×" at bounding box center [526, 12] width 17 height 17
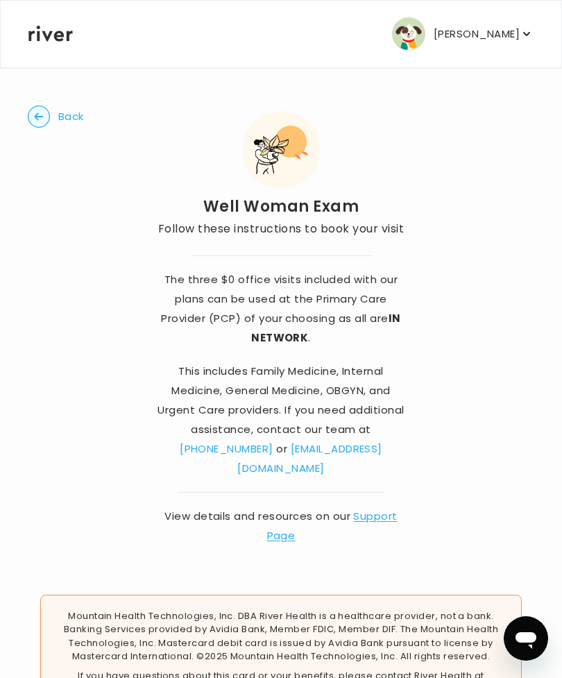
click at [42, 115] on circle "button" at bounding box center [39, 117] width 22 height 22
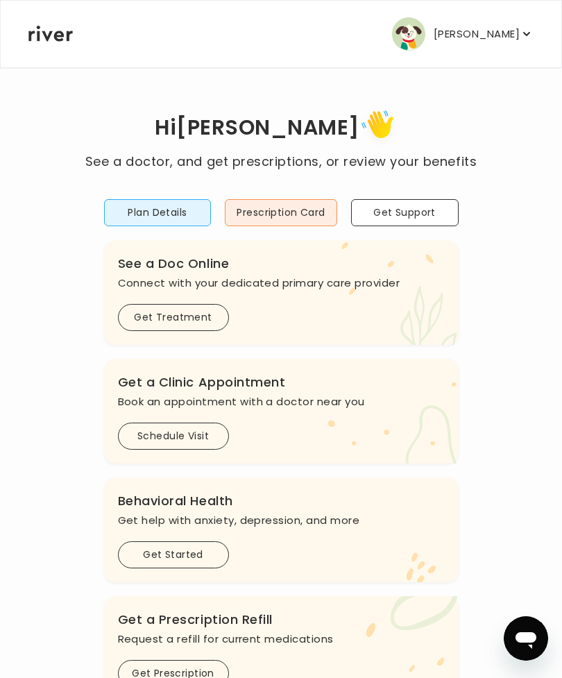
scroll to position [205, 0]
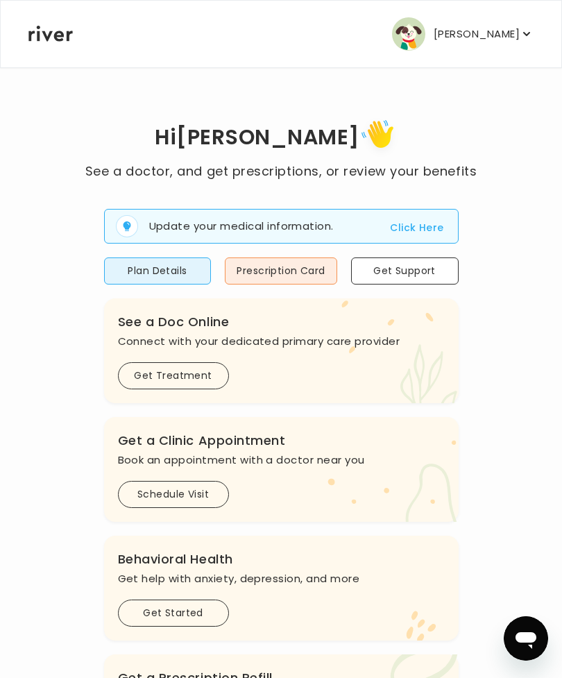
click at [189, 269] on button "Plan Details" at bounding box center [158, 271] width 108 height 27
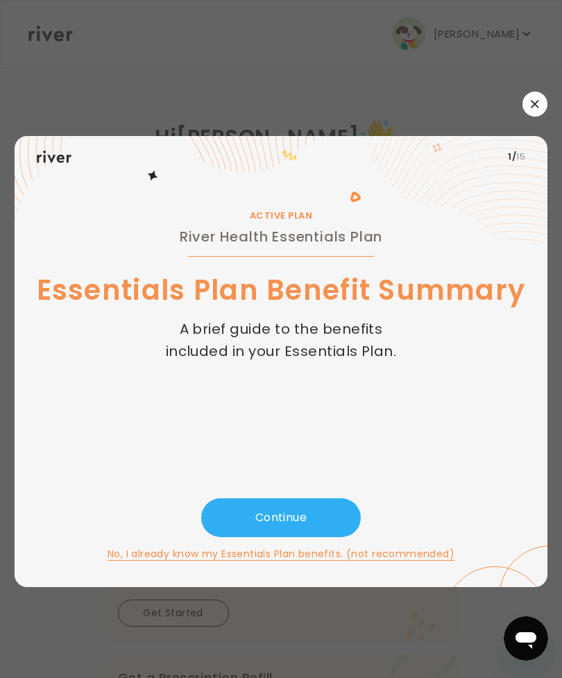
scroll to position [44, 0]
click at [320, 507] on button "Continue" at bounding box center [281, 517] width 160 height 39
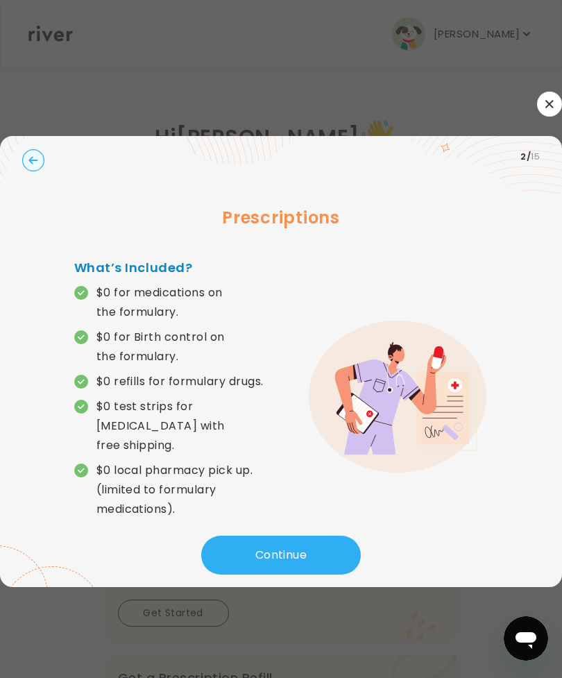
click at [329, 536] on button "Continue" at bounding box center [281, 555] width 160 height 39
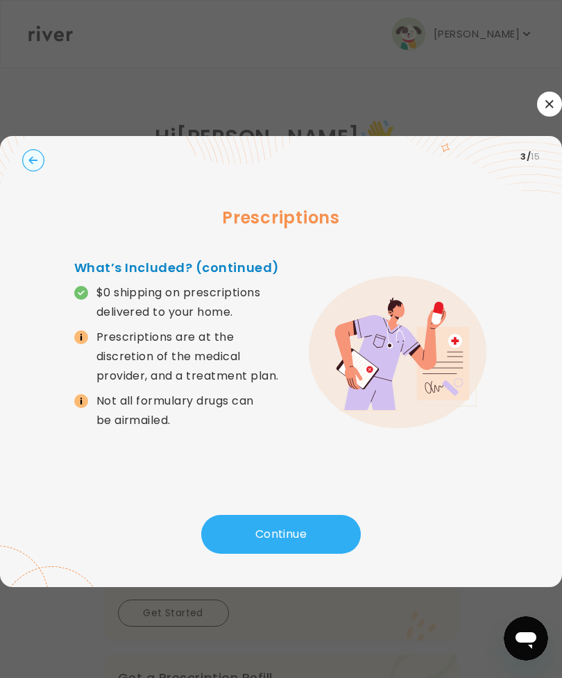
click at [344, 515] on button "Continue" at bounding box center [281, 534] width 160 height 39
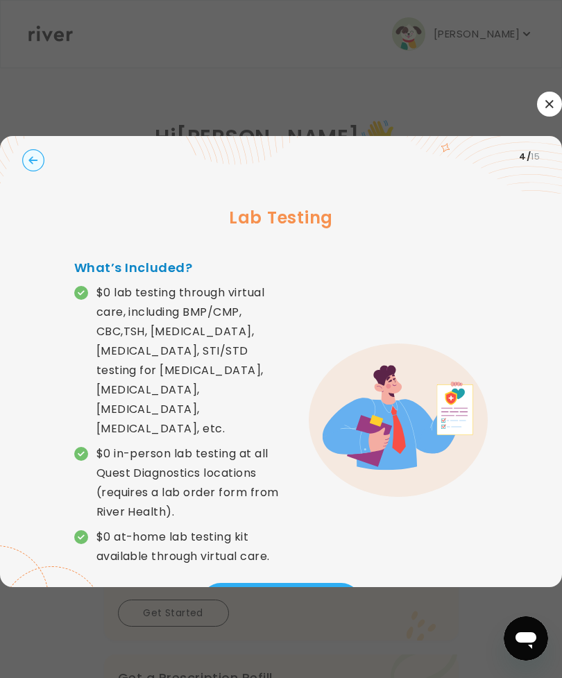
click at [546, 100] on icon "button" at bounding box center [550, 104] width 8 height 8
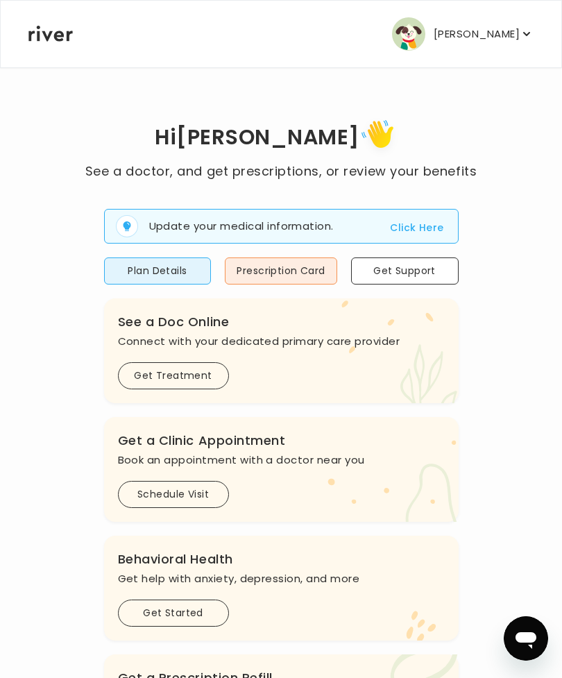
click at [500, 42] on p "[PERSON_NAME]" at bounding box center [477, 33] width 86 height 19
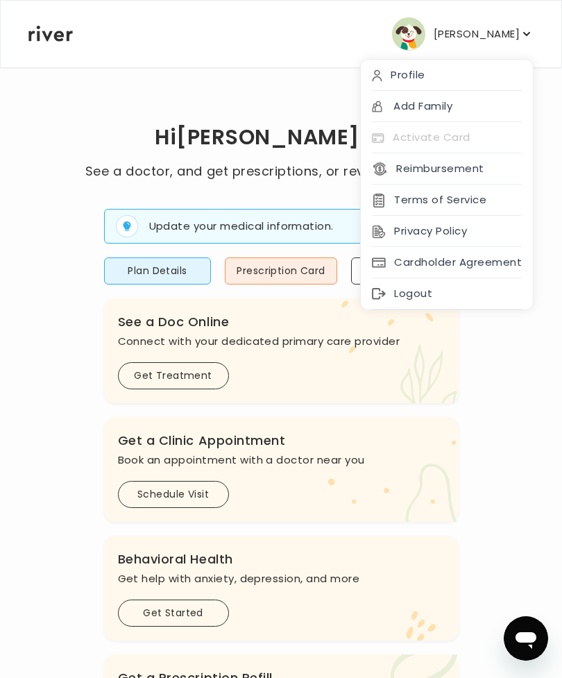
click at [484, 142] on div "Activate Card" at bounding box center [447, 137] width 172 height 31
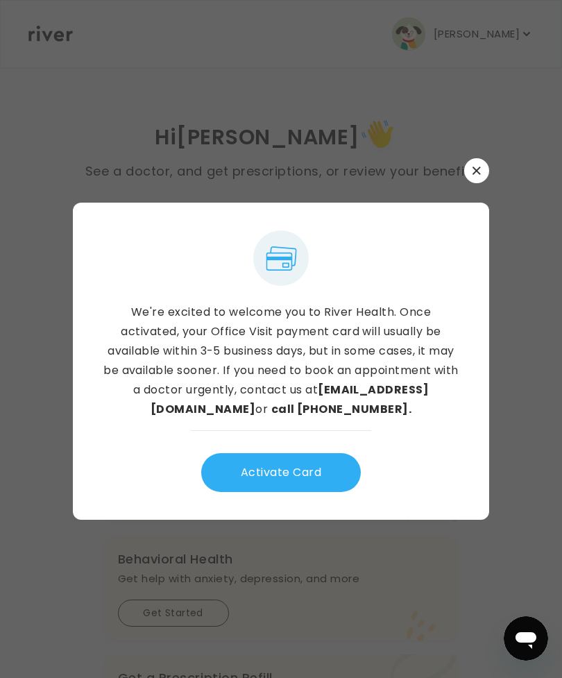
click at [479, 175] on icon "button" at bounding box center [477, 171] width 8 height 8
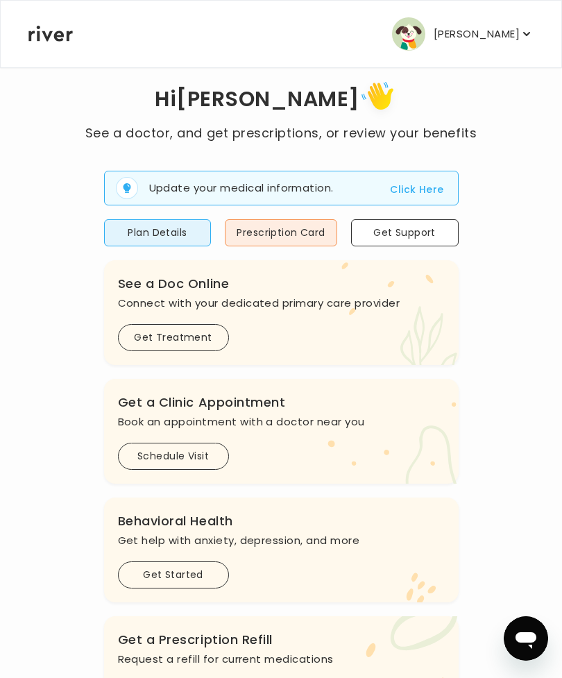
scroll to position [0, 0]
